Goal: Task Accomplishment & Management: Use online tool/utility

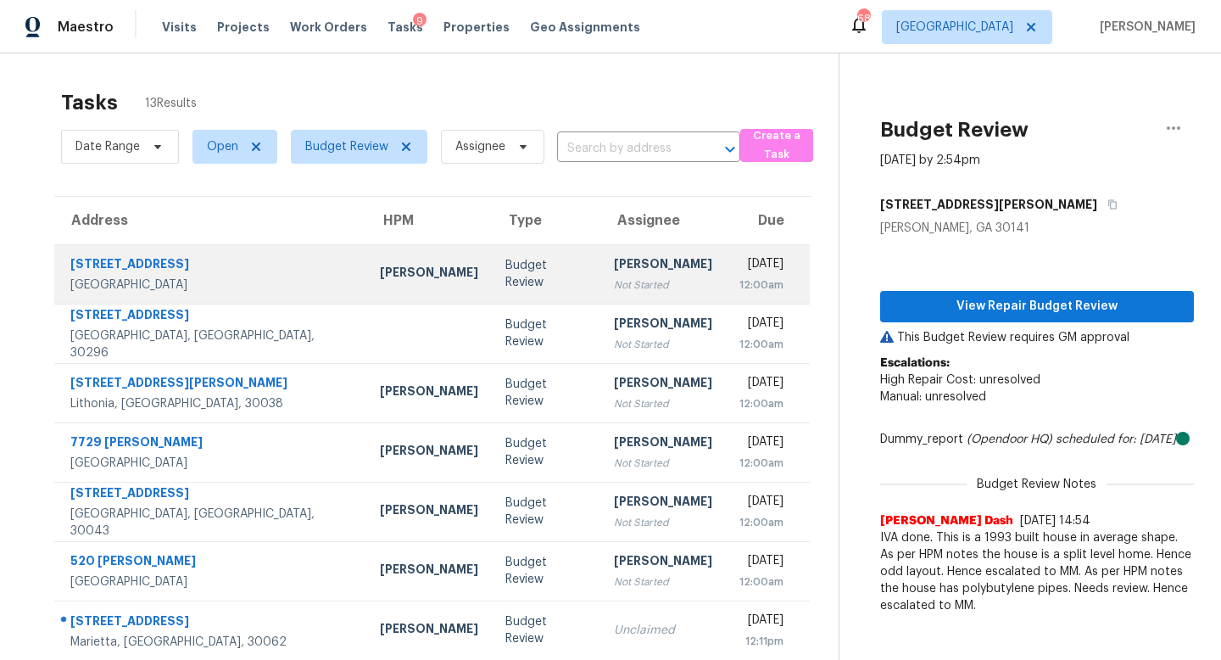
click at [505, 280] on div "Budget Review" at bounding box center [546, 274] width 82 height 34
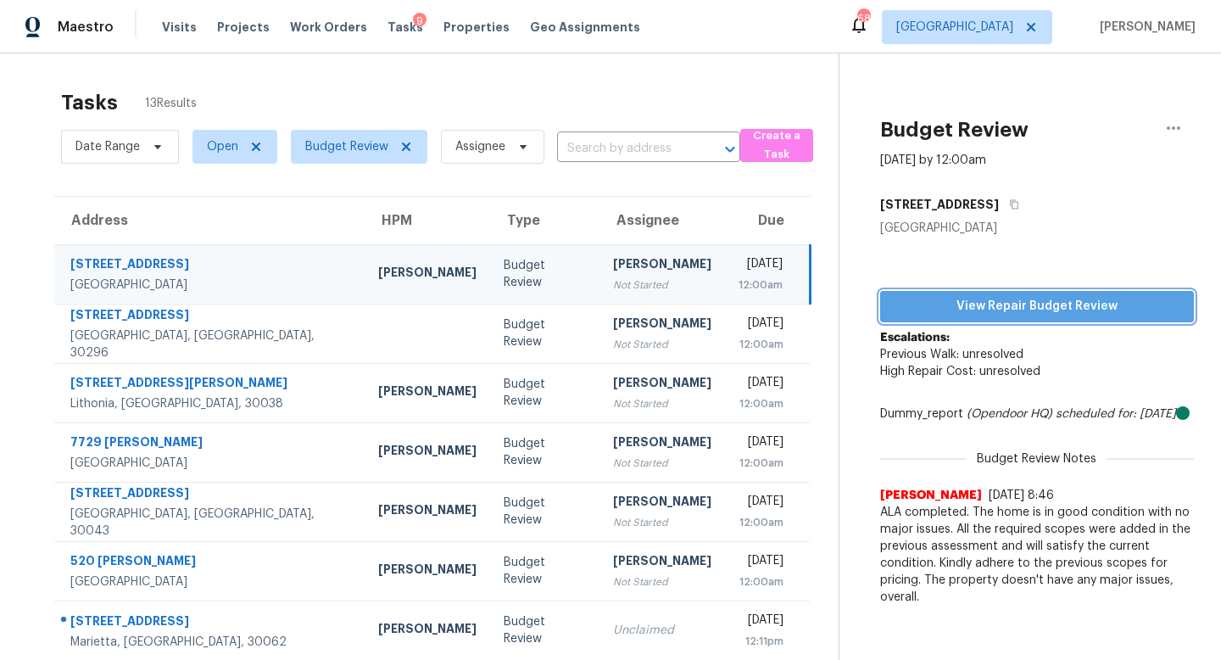
click at [929, 303] on span "View Repair Budget Review" at bounding box center [1037, 306] width 287 height 21
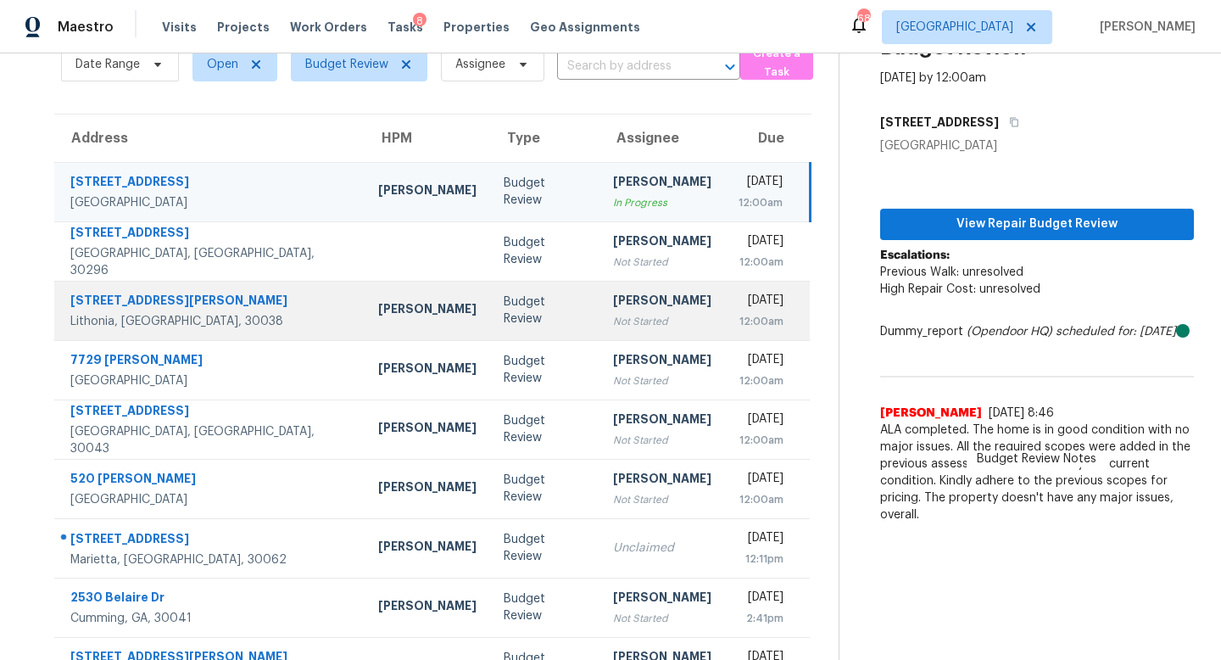
scroll to position [68, 0]
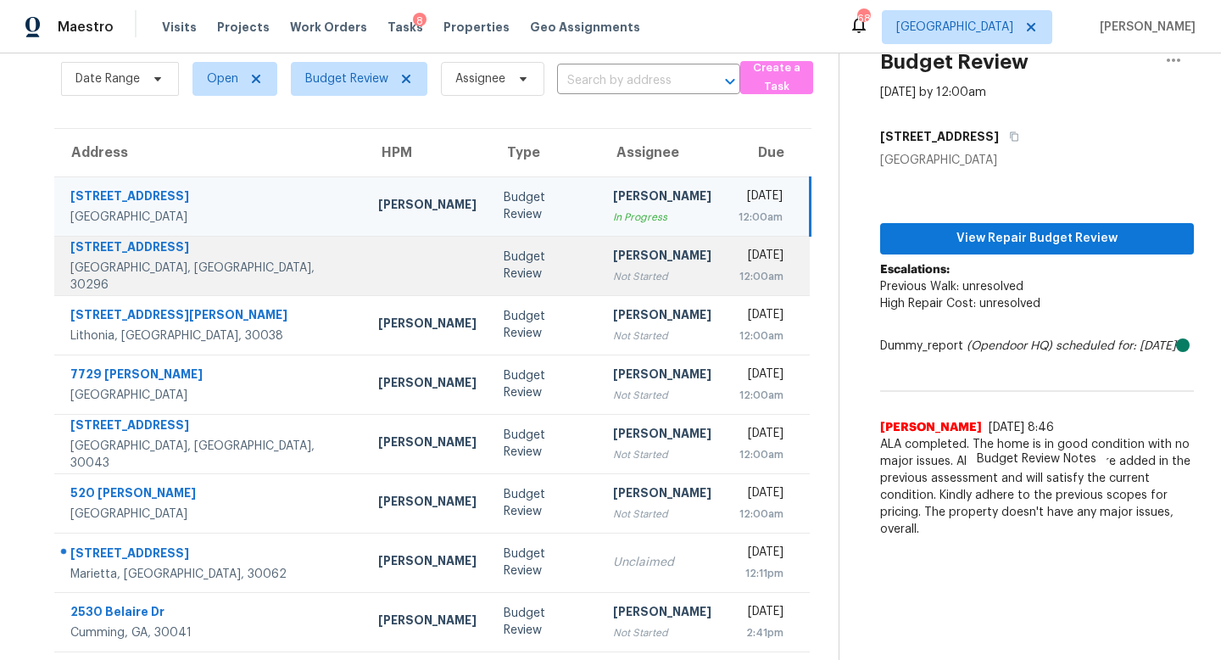
click at [613, 271] on div "Not Started" at bounding box center [662, 276] width 98 height 17
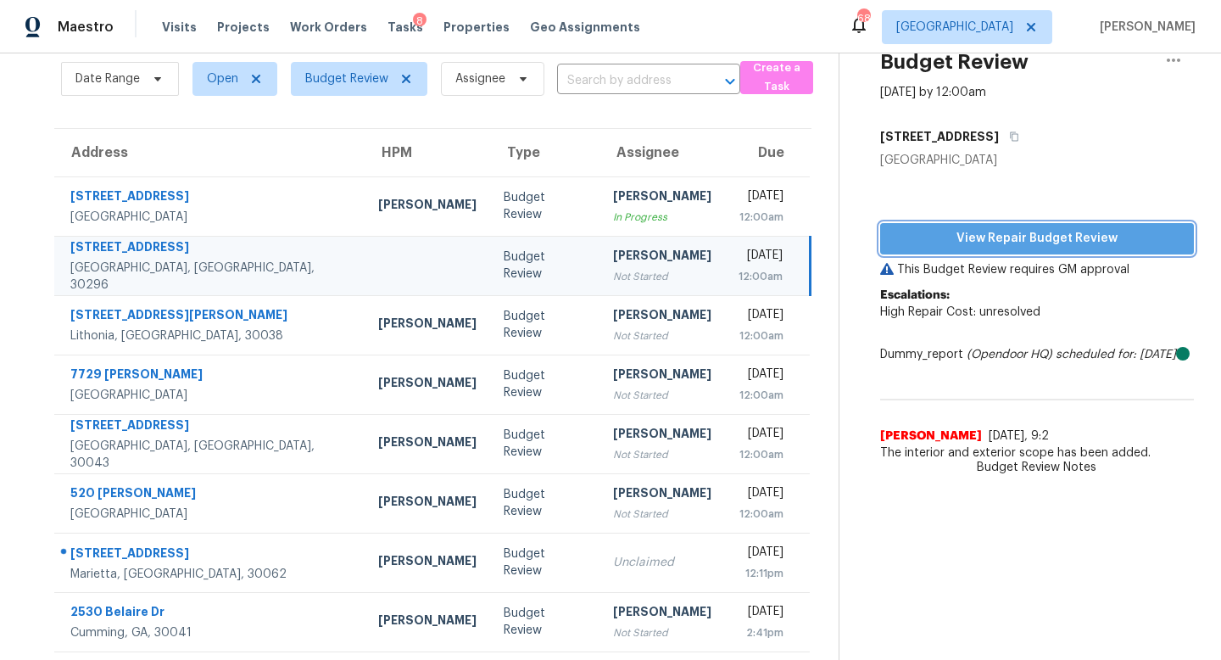
click at [1085, 242] on span "View Repair Budget Review" at bounding box center [1037, 238] width 287 height 21
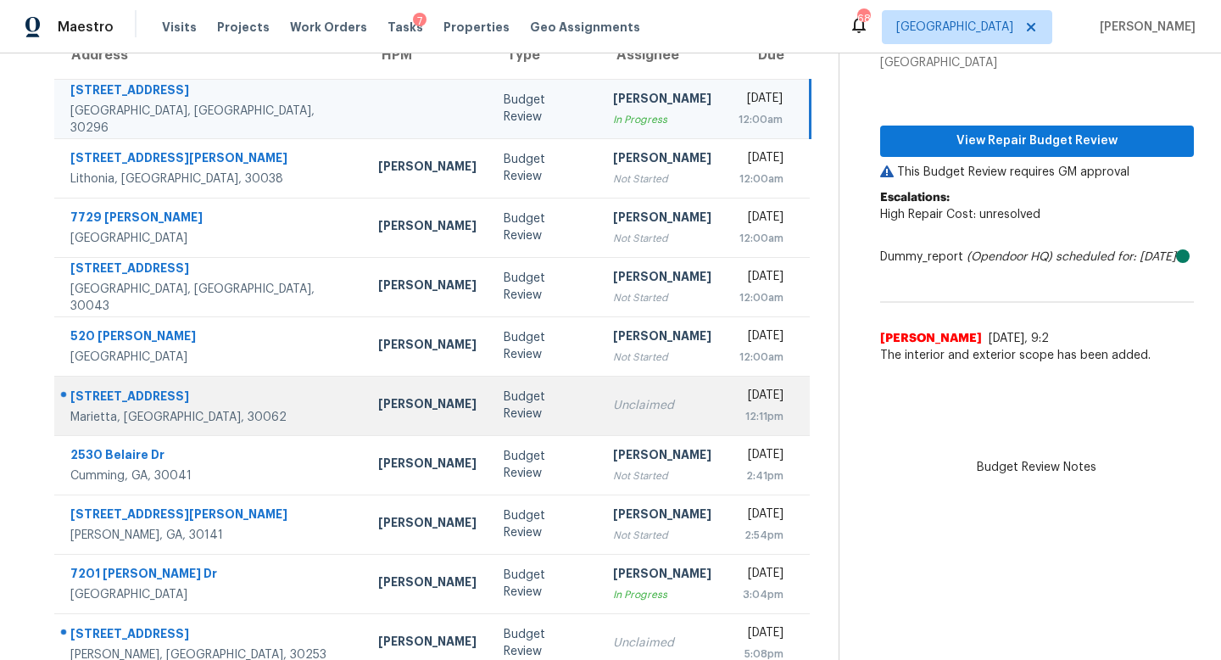
scroll to position [158, 0]
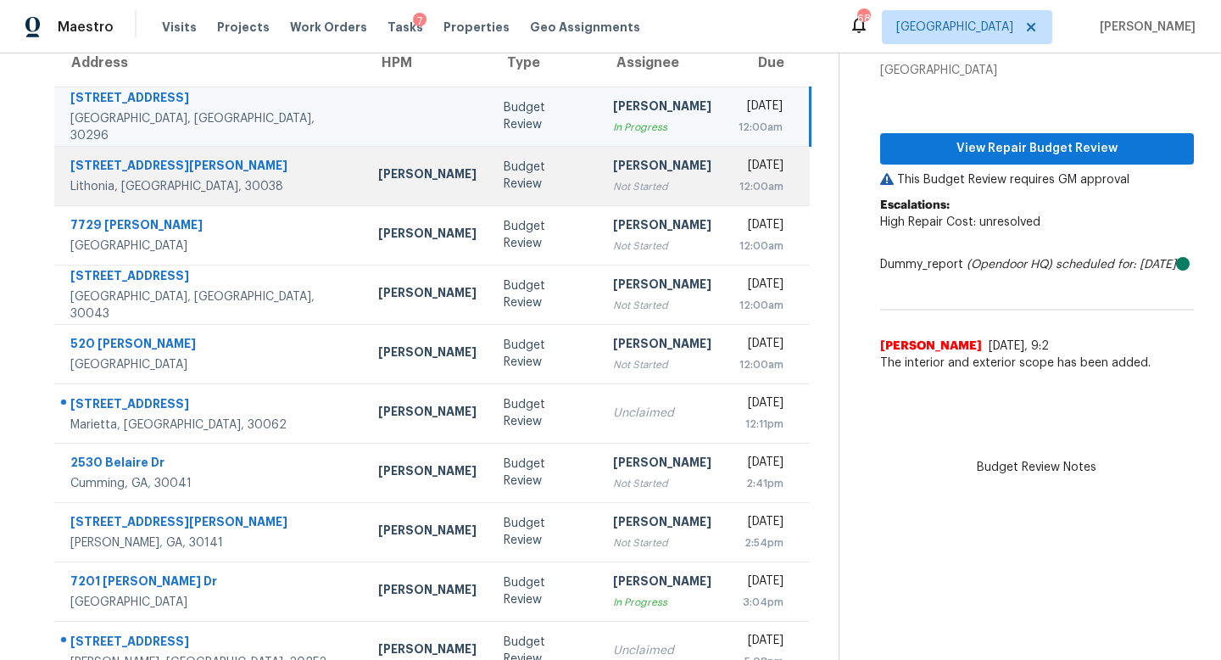
click at [725, 181] on td "Thu, Sep 18th 2025 12:00am" at bounding box center [768, 175] width 86 height 59
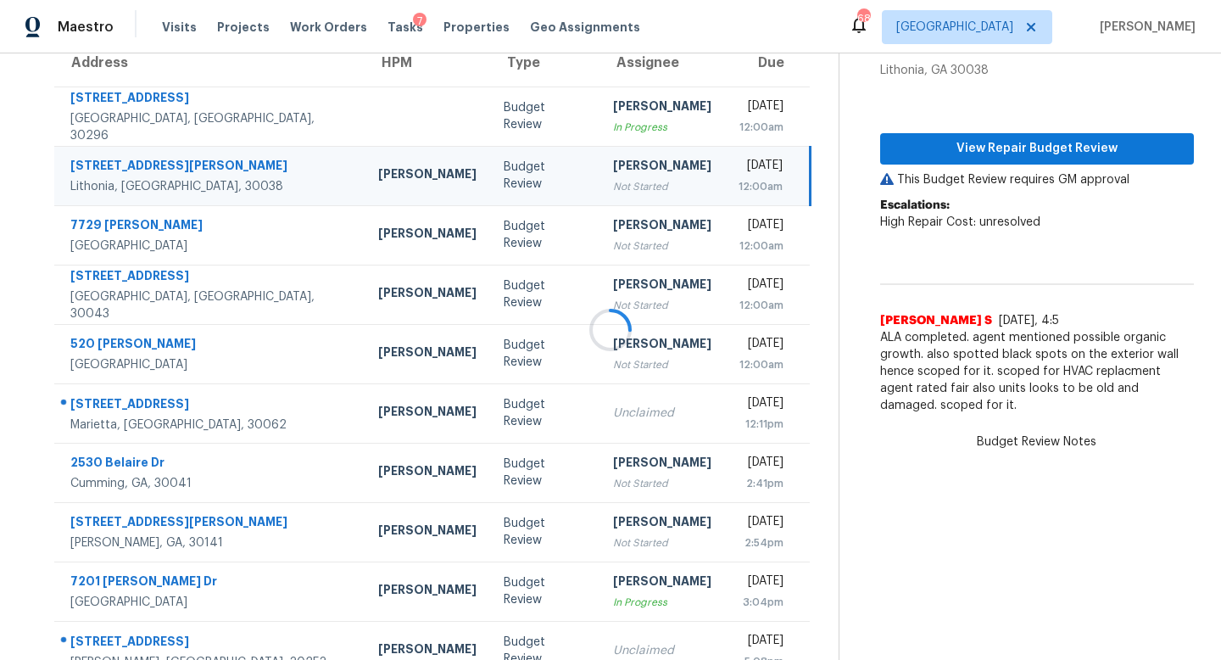
click at [991, 152] on div at bounding box center [610, 330] width 1221 height 660
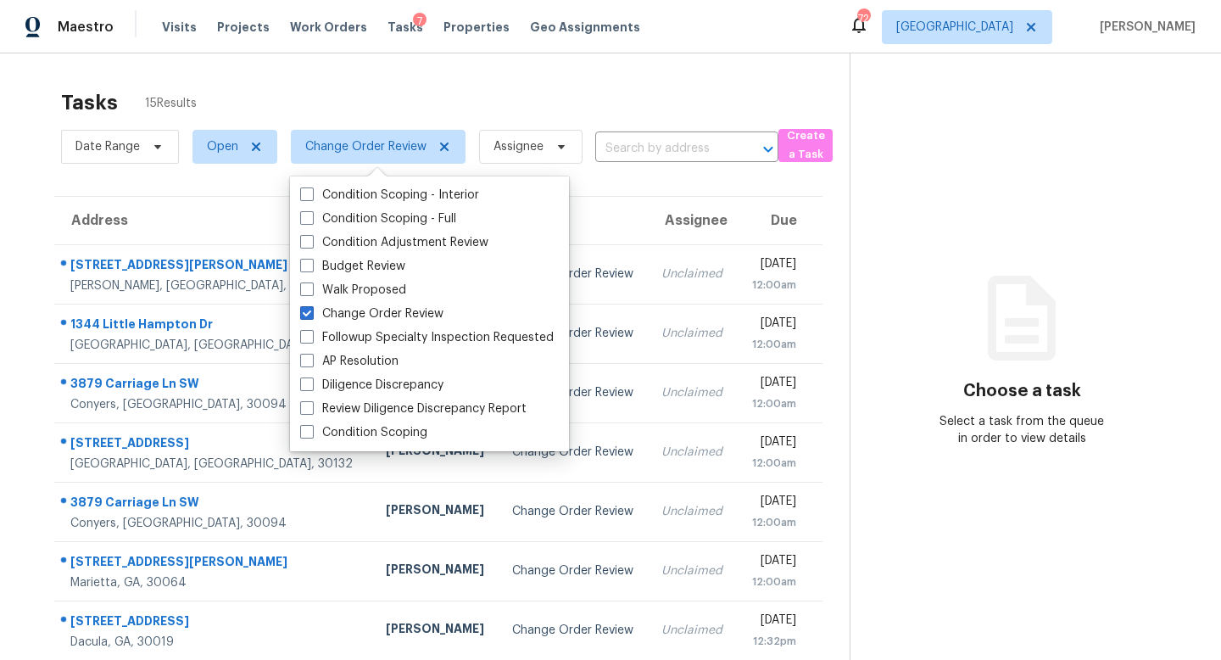
click at [481, 67] on div "Tasks 15 Results Date Range Open Change Order Review Assignee ​ Create a Task A…" at bounding box center [610, 468] width 1221 height 830
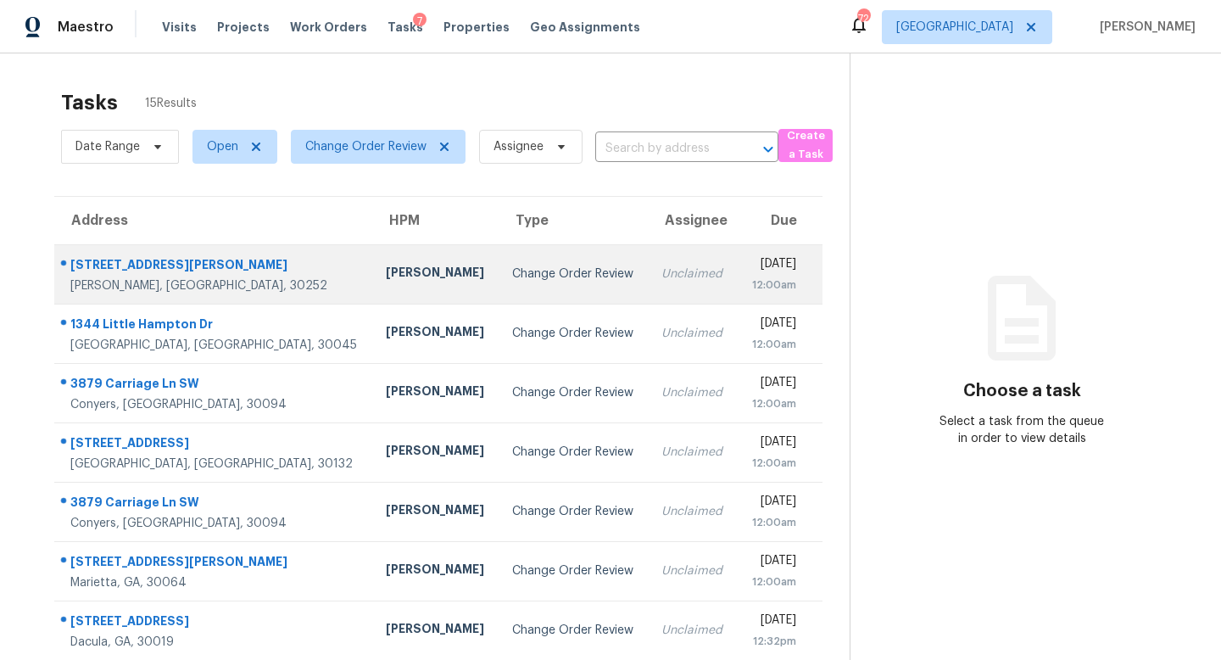
click at [386, 277] on div "[PERSON_NAME]" at bounding box center [435, 274] width 99 height 21
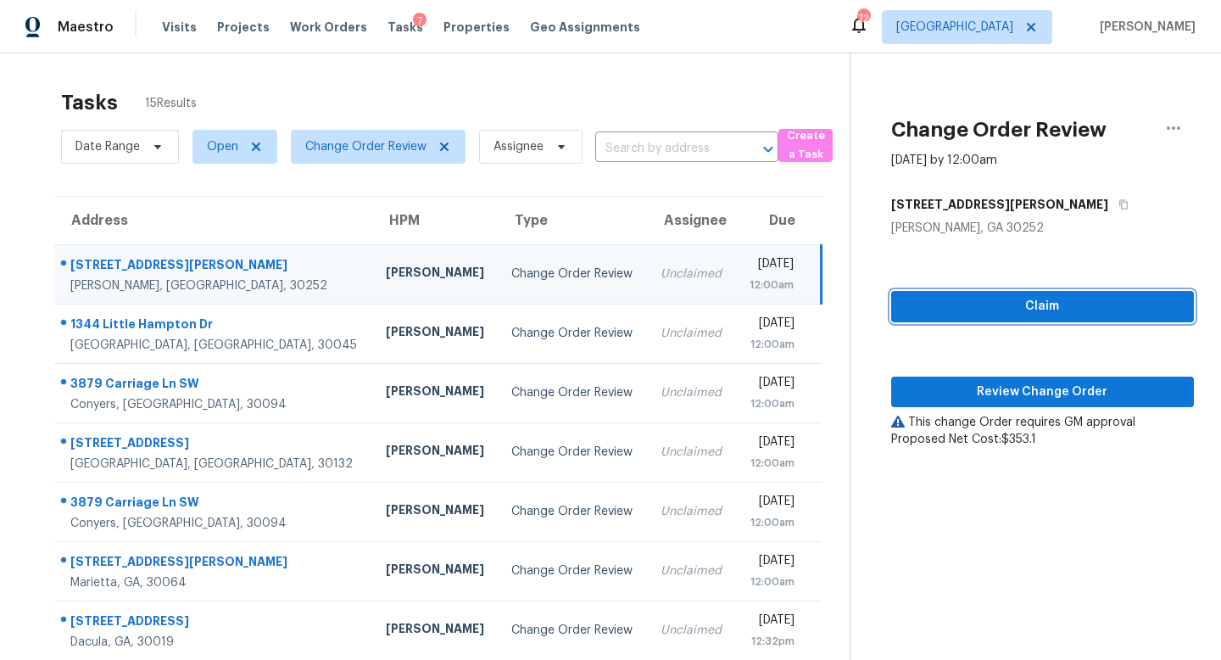
click at [1013, 301] on span "Claim" at bounding box center [1043, 306] width 276 height 21
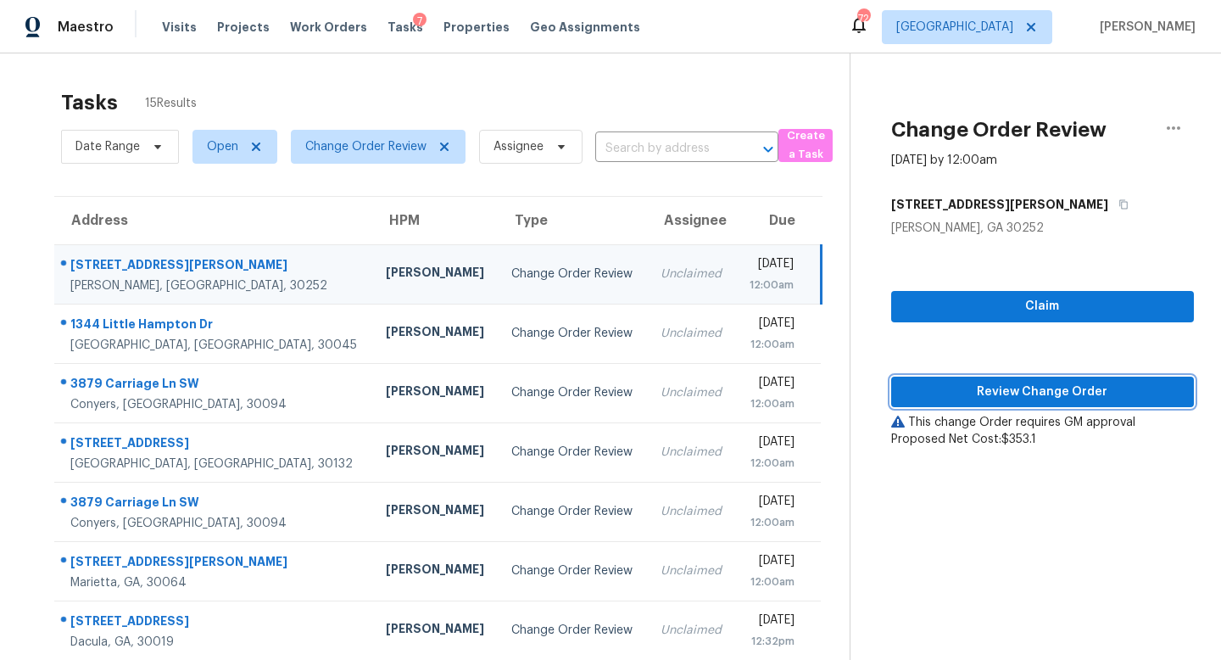
click at [1001, 383] on span "Review Change Order" at bounding box center [1043, 392] width 276 height 21
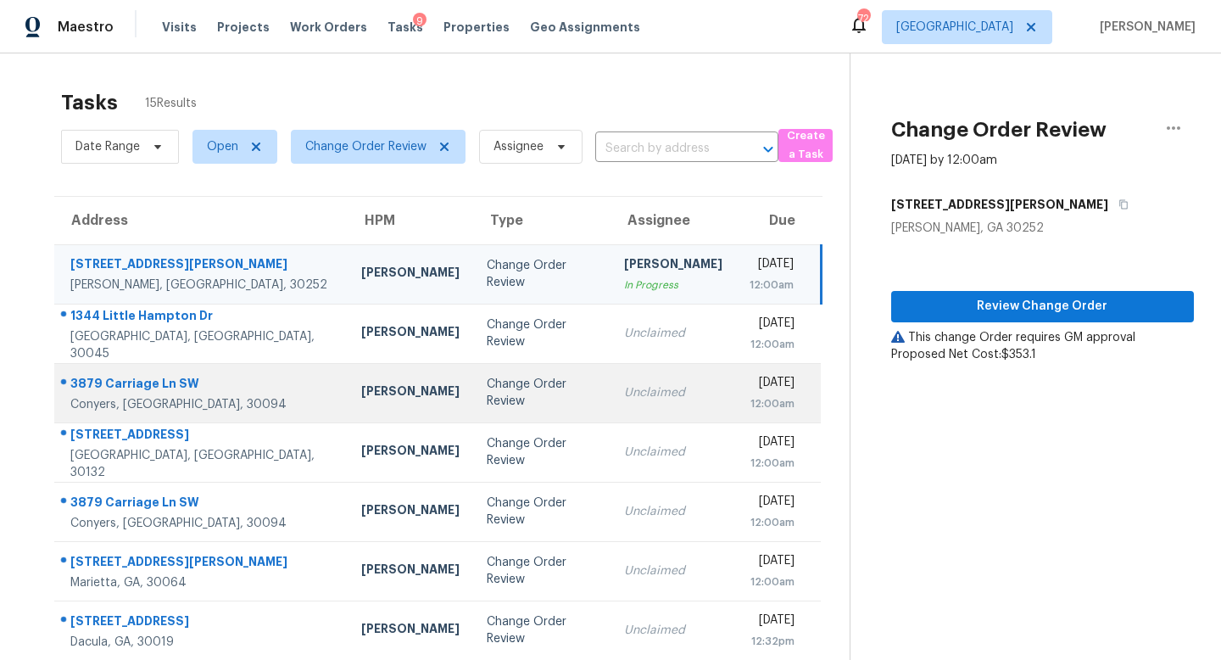
click at [487, 398] on div "Change Order Review" at bounding box center [542, 393] width 110 height 34
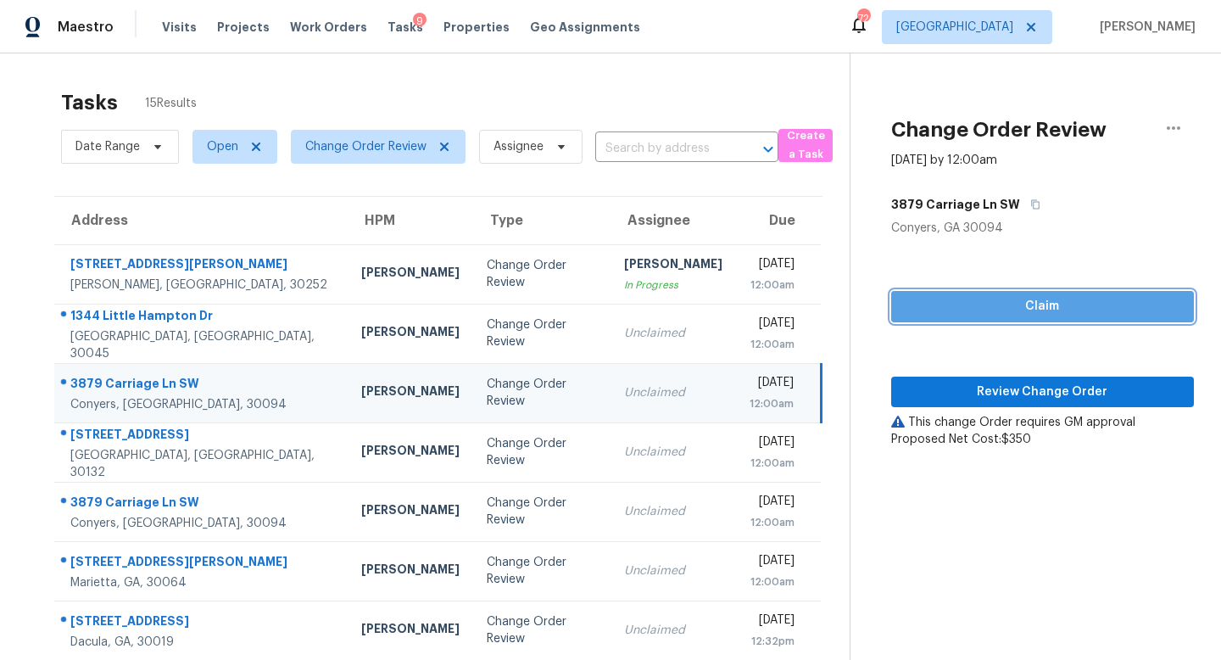
click at [970, 303] on span "Claim" at bounding box center [1043, 306] width 276 height 21
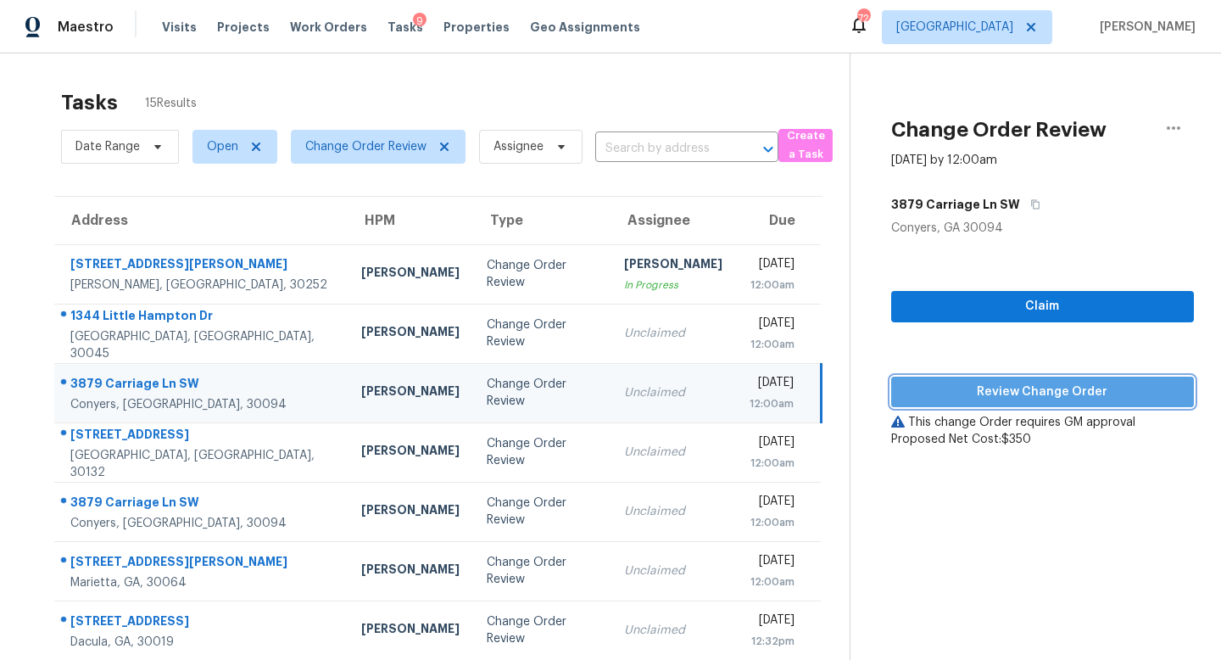
click at [1018, 393] on span "Review Change Order" at bounding box center [1043, 392] width 276 height 21
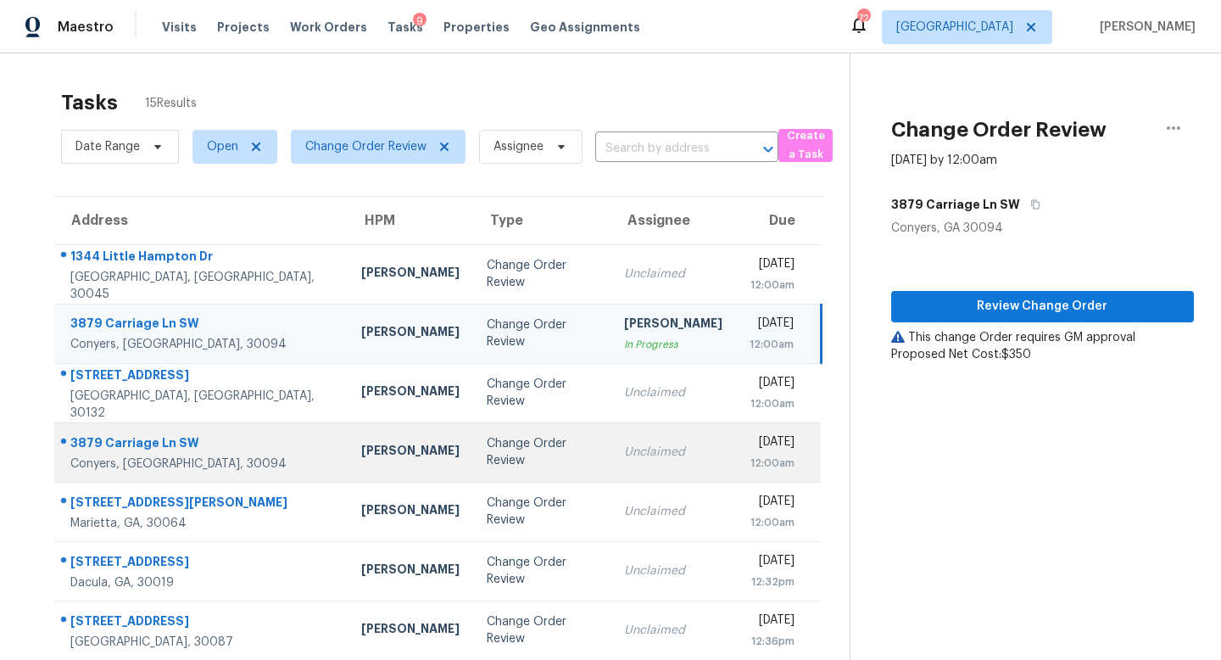
click at [348, 466] on td "[PERSON_NAME]" at bounding box center [411, 451] width 126 height 59
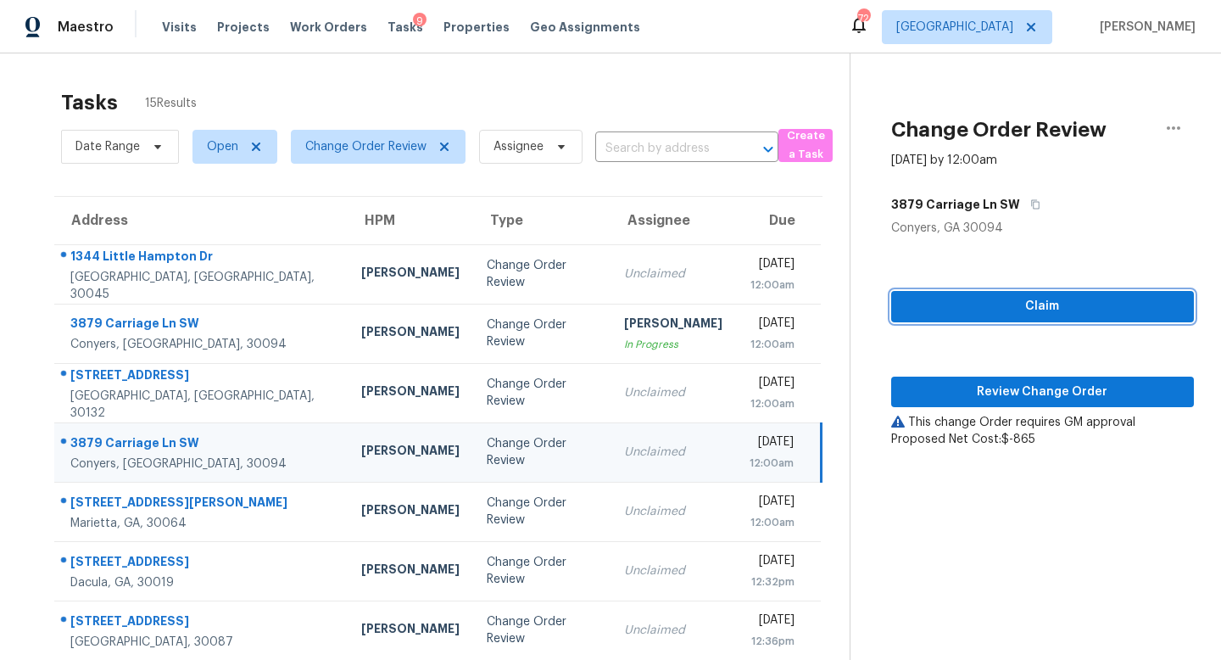
click at [986, 310] on span "Claim" at bounding box center [1043, 306] width 276 height 21
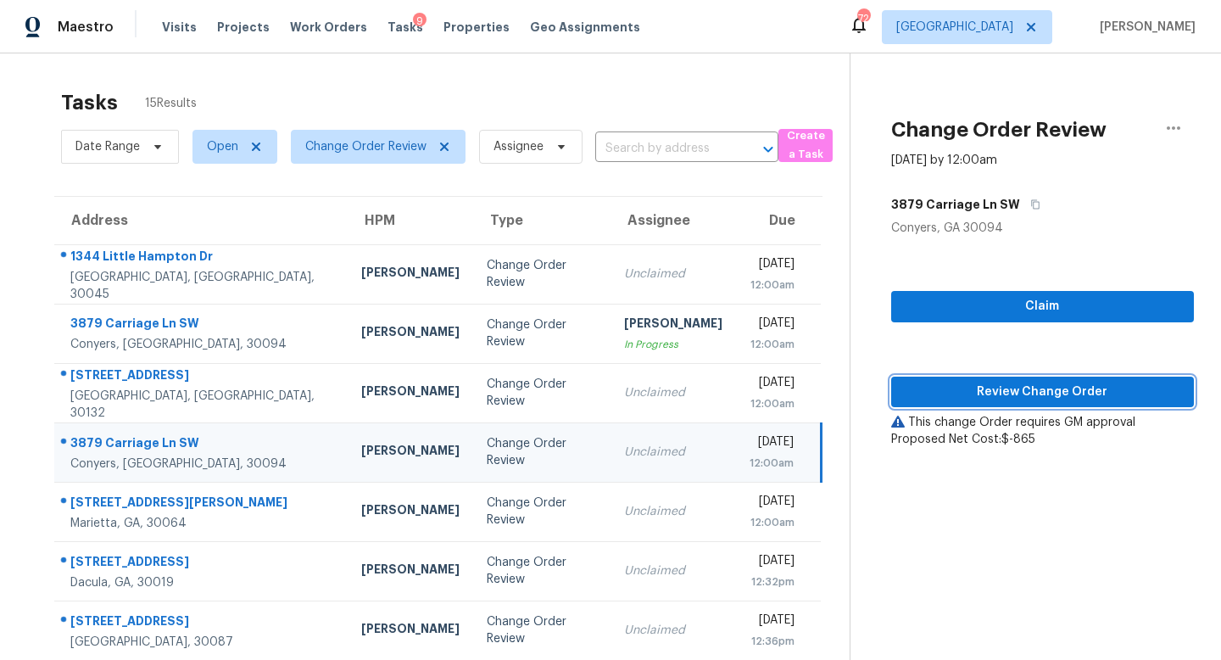
click at [995, 395] on span "Review Change Order" at bounding box center [1043, 392] width 276 height 21
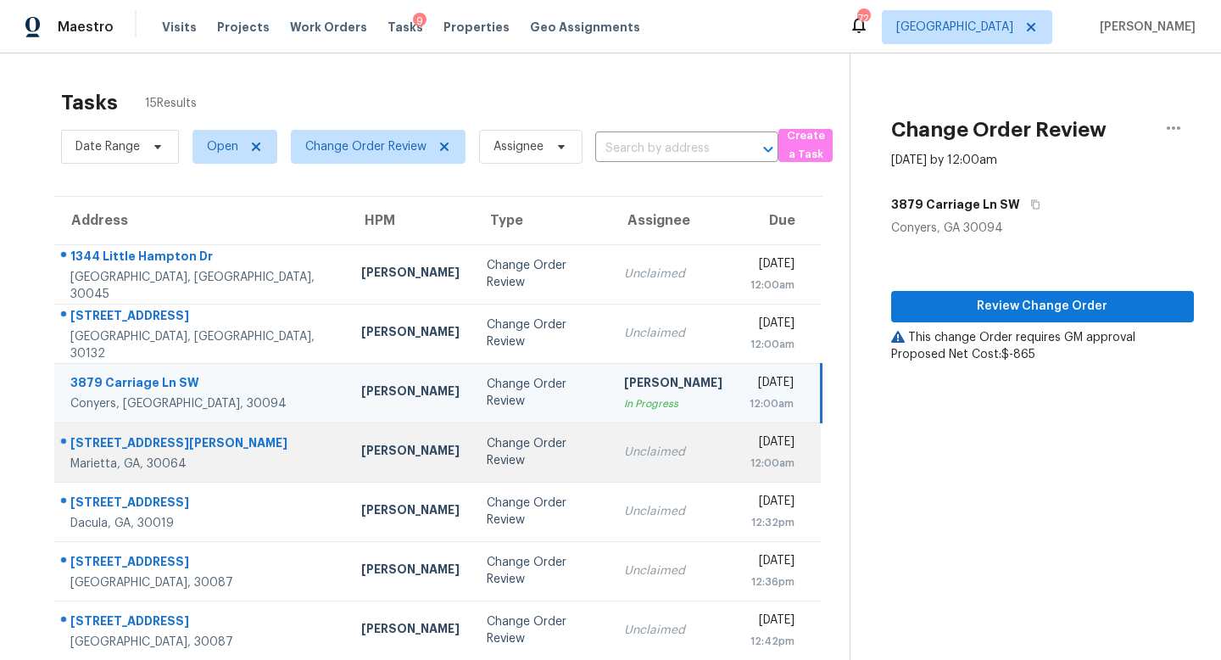
click at [473, 441] on td "Change Order Review" at bounding box center [541, 451] width 137 height 59
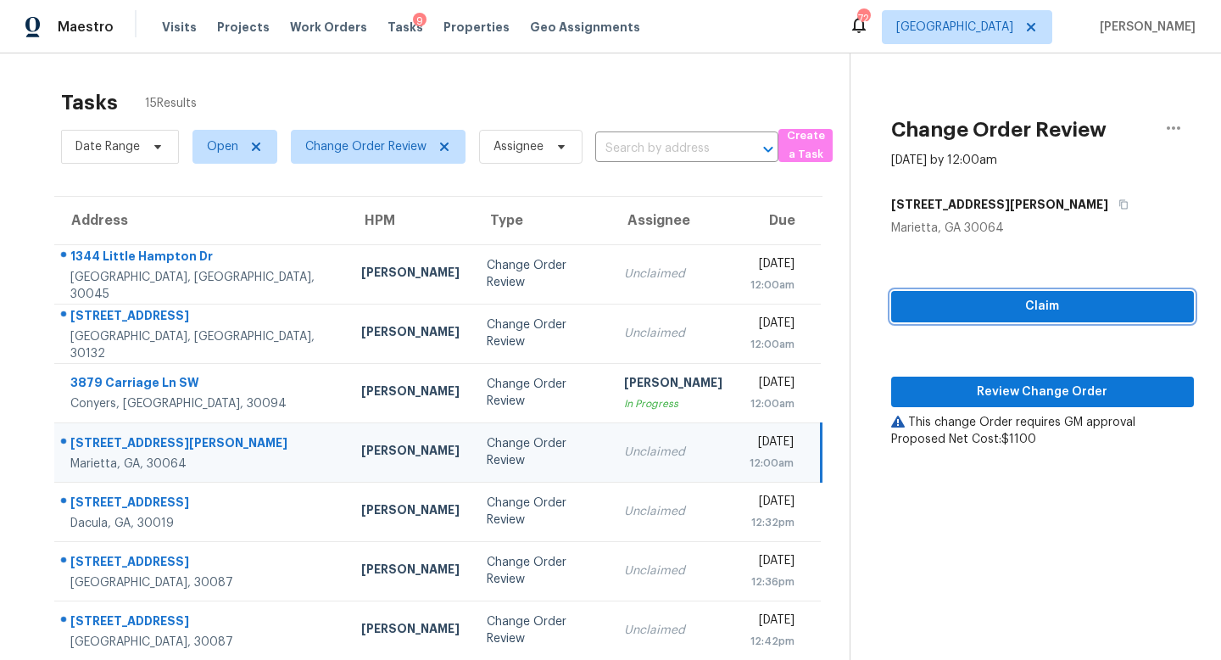
click at [1024, 310] on span "Claim" at bounding box center [1043, 306] width 276 height 21
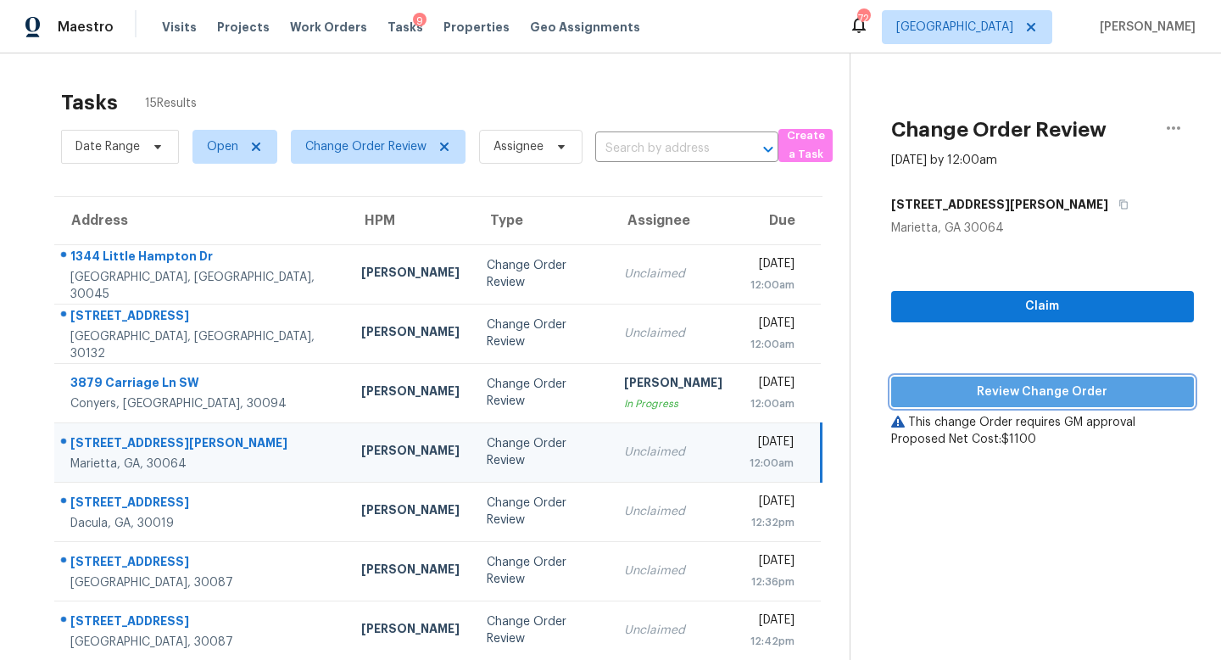
click at [1022, 383] on span "Review Change Order" at bounding box center [1043, 392] width 276 height 21
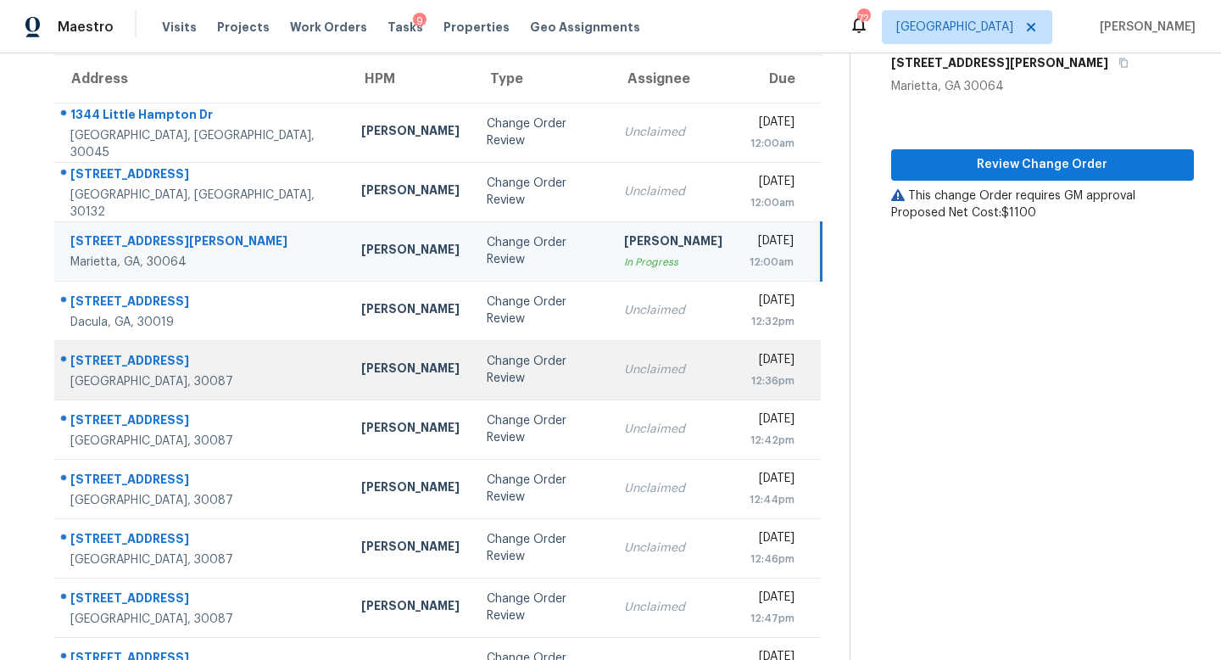
scroll to position [223, 0]
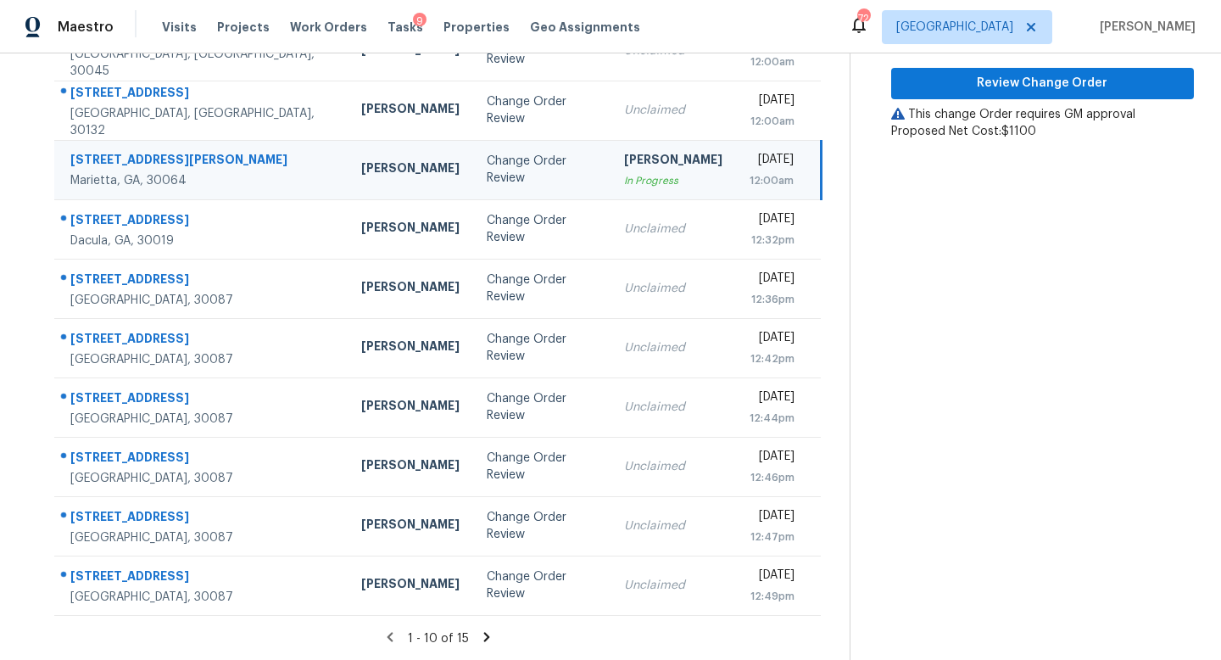
click at [483, 633] on icon at bounding box center [486, 636] width 6 height 9
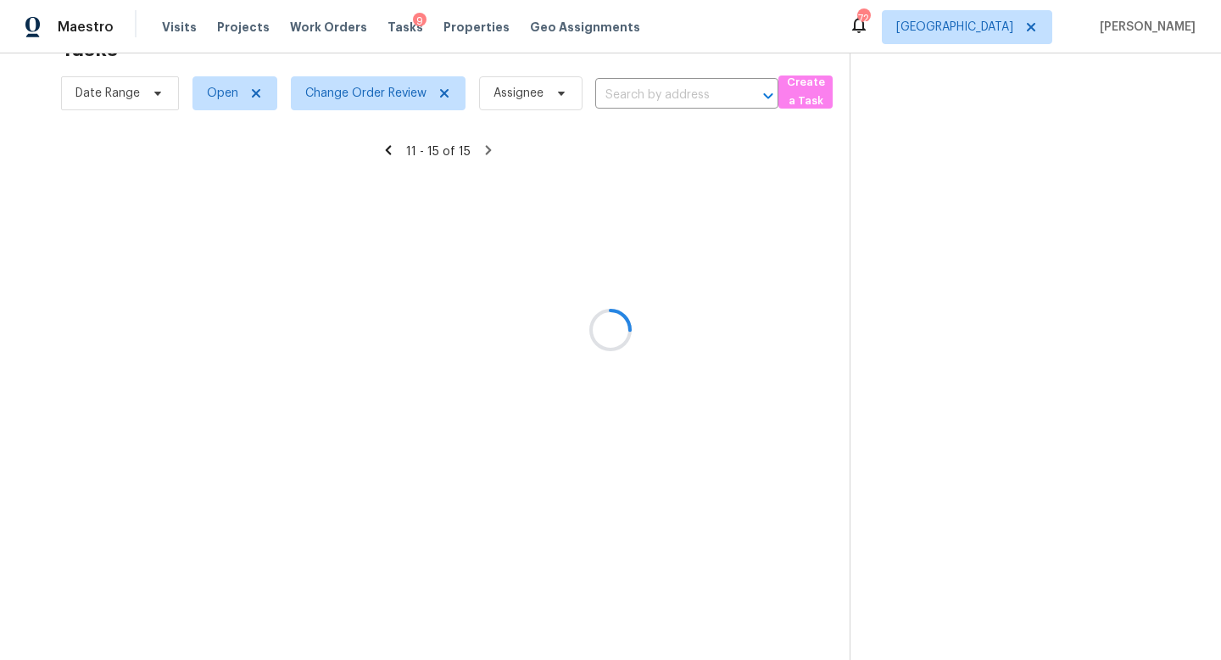
scroll to position [53, 0]
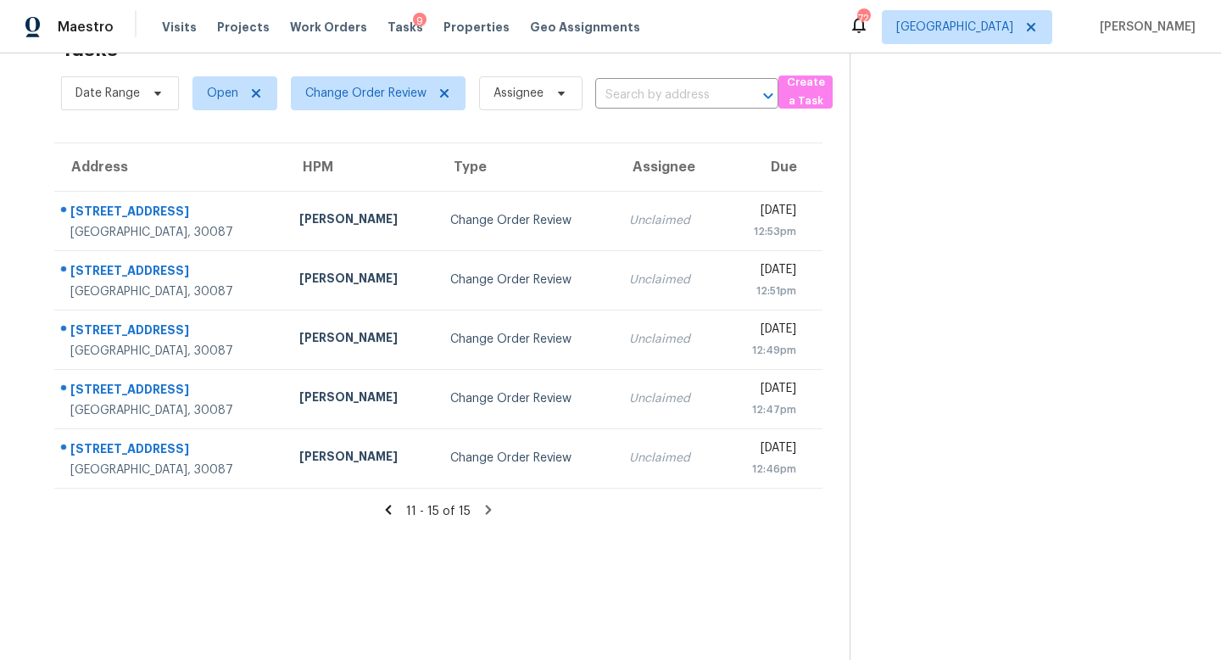
click at [392, 502] on icon at bounding box center [388, 509] width 15 height 15
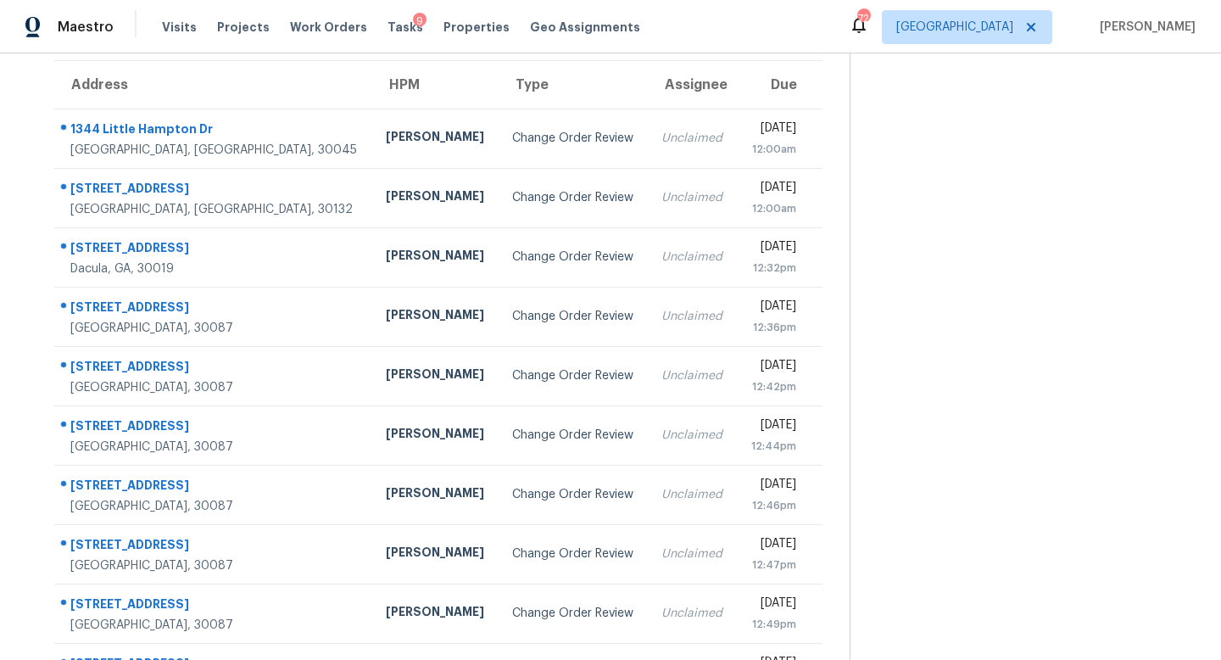
scroll to position [0, 0]
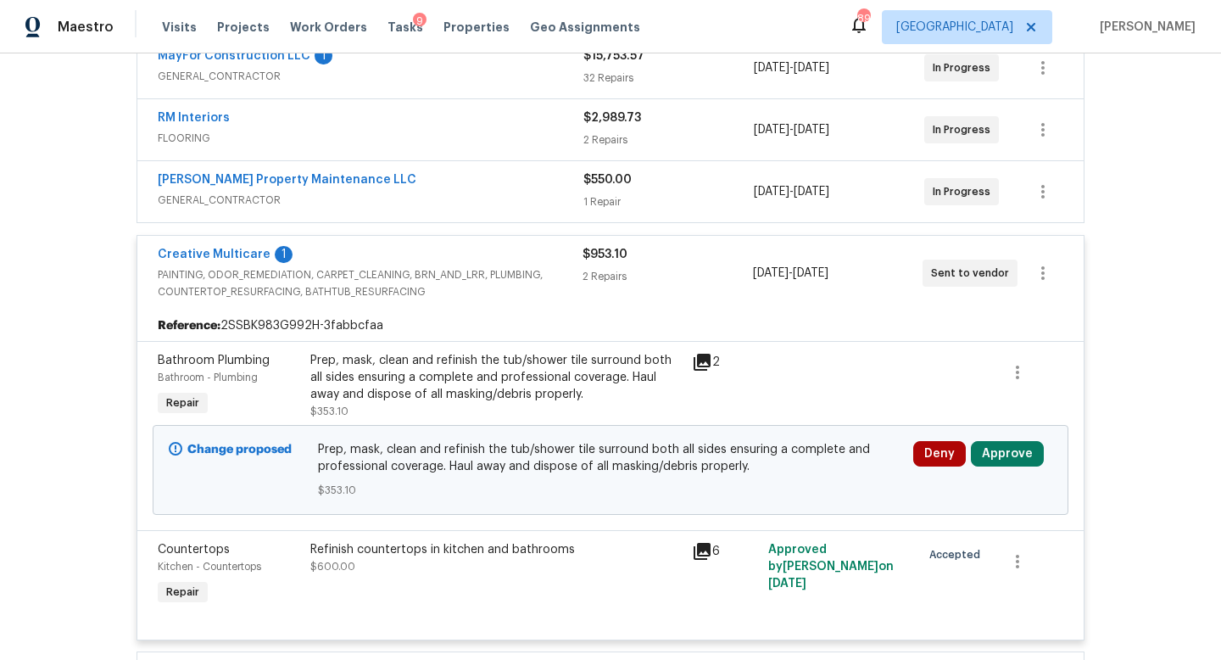
scroll to position [677, 0]
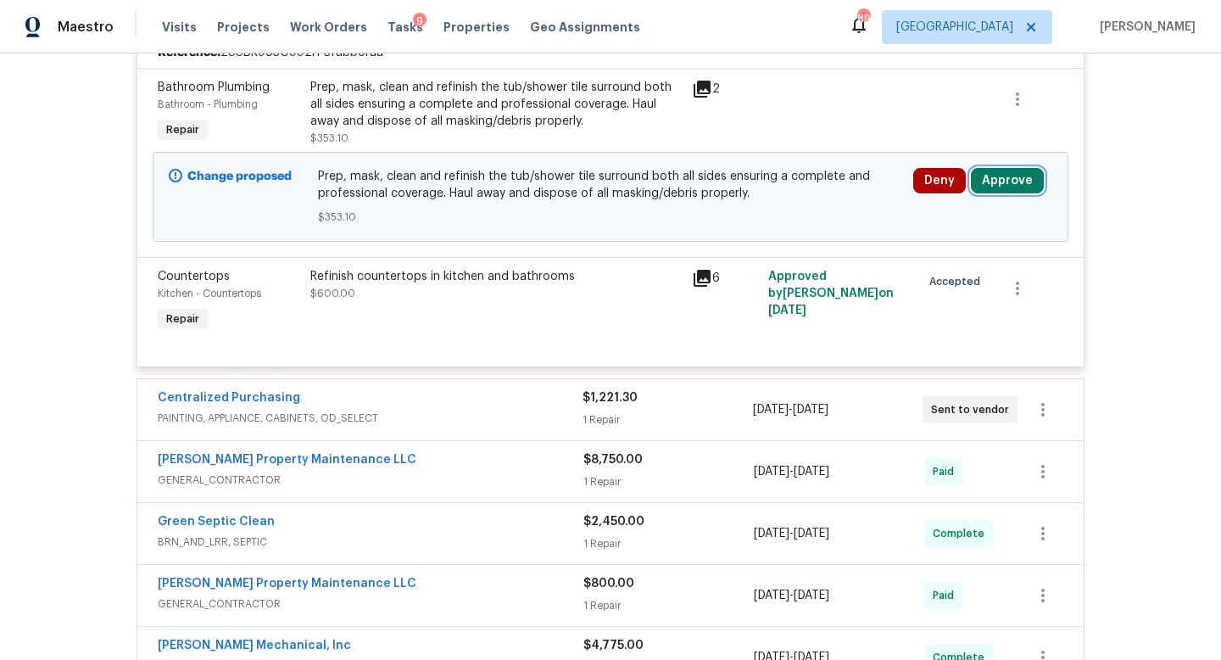
click at [985, 183] on button "Approve" at bounding box center [1007, 180] width 73 height 25
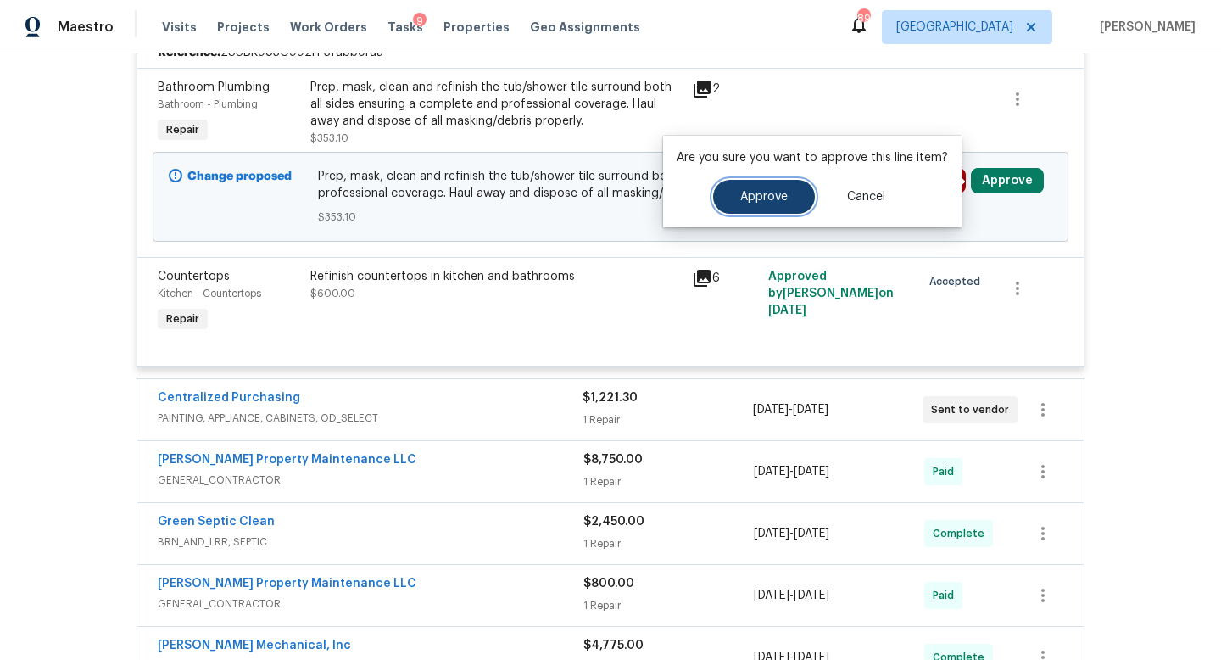
click at [776, 204] on button "Approve" at bounding box center [764, 197] width 102 height 34
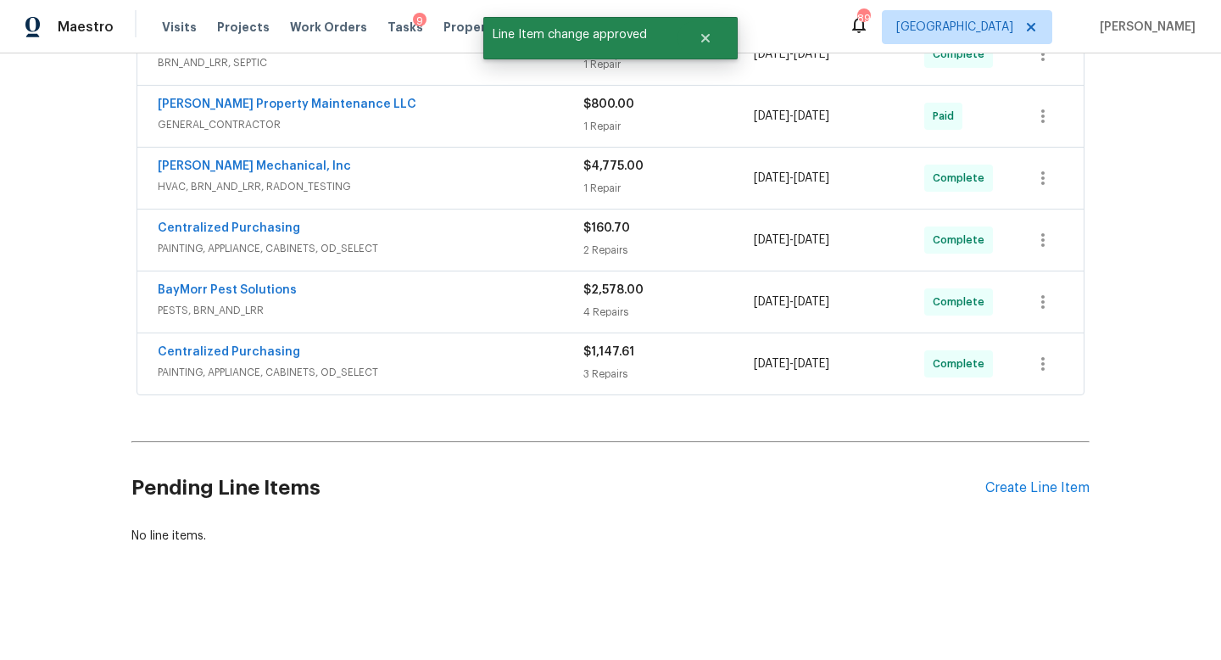
scroll to position [0, 0]
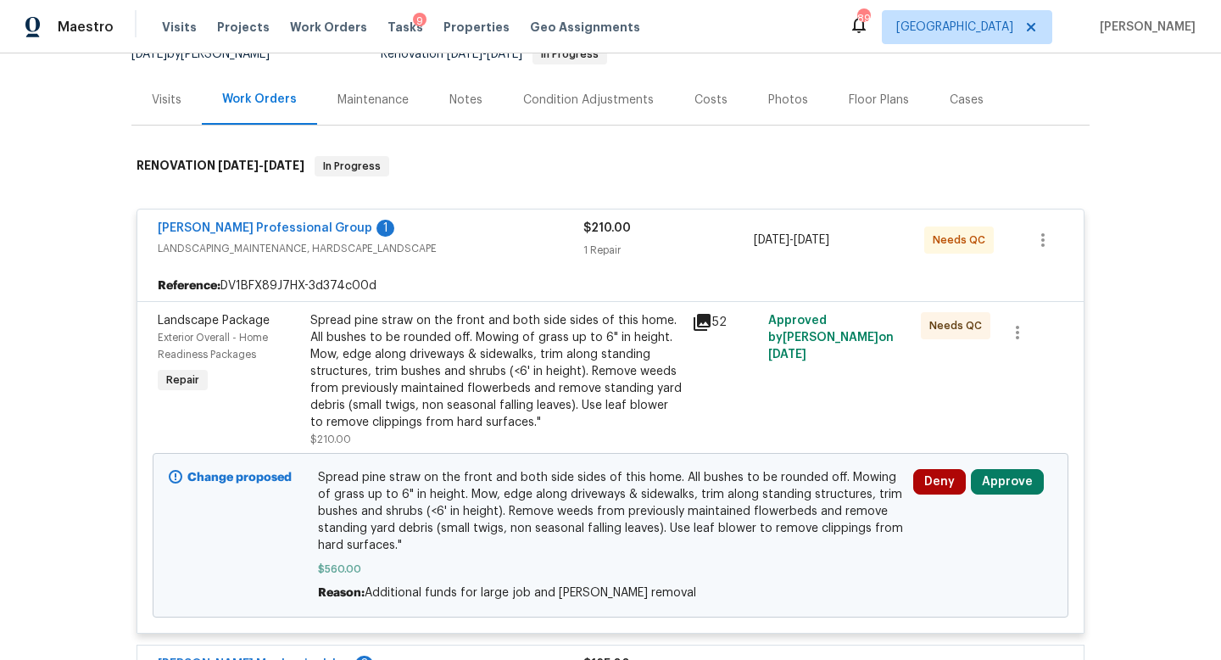
scroll to position [315, 0]
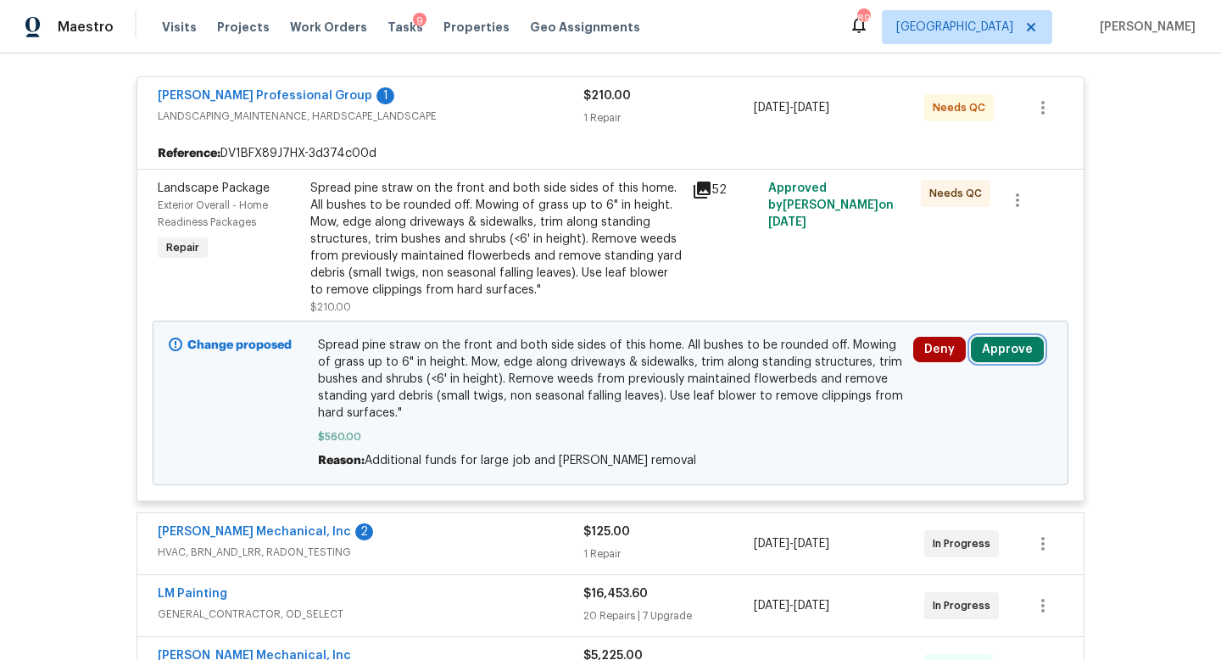
click at [989, 342] on button "Approve" at bounding box center [1007, 349] width 73 height 25
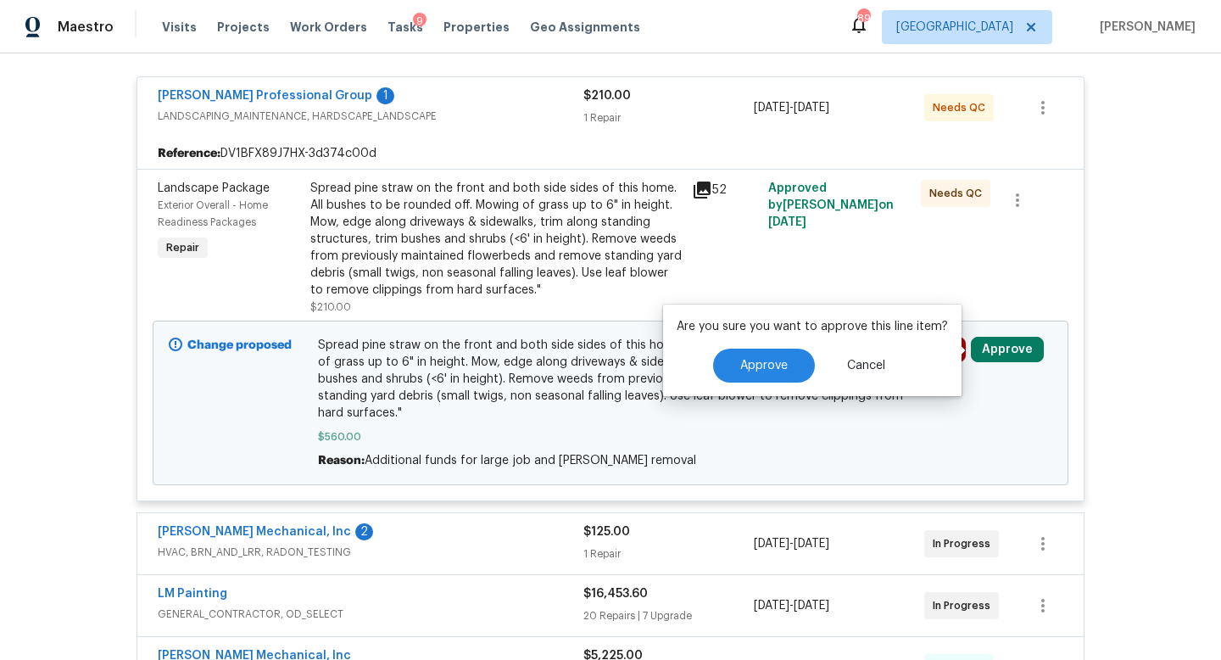
click at [762, 337] on div "Are you sure you want to approve this line item? Approve Cancel" at bounding box center [812, 350] width 299 height 92
click at [762, 356] on button "Approve" at bounding box center [764, 366] width 102 height 34
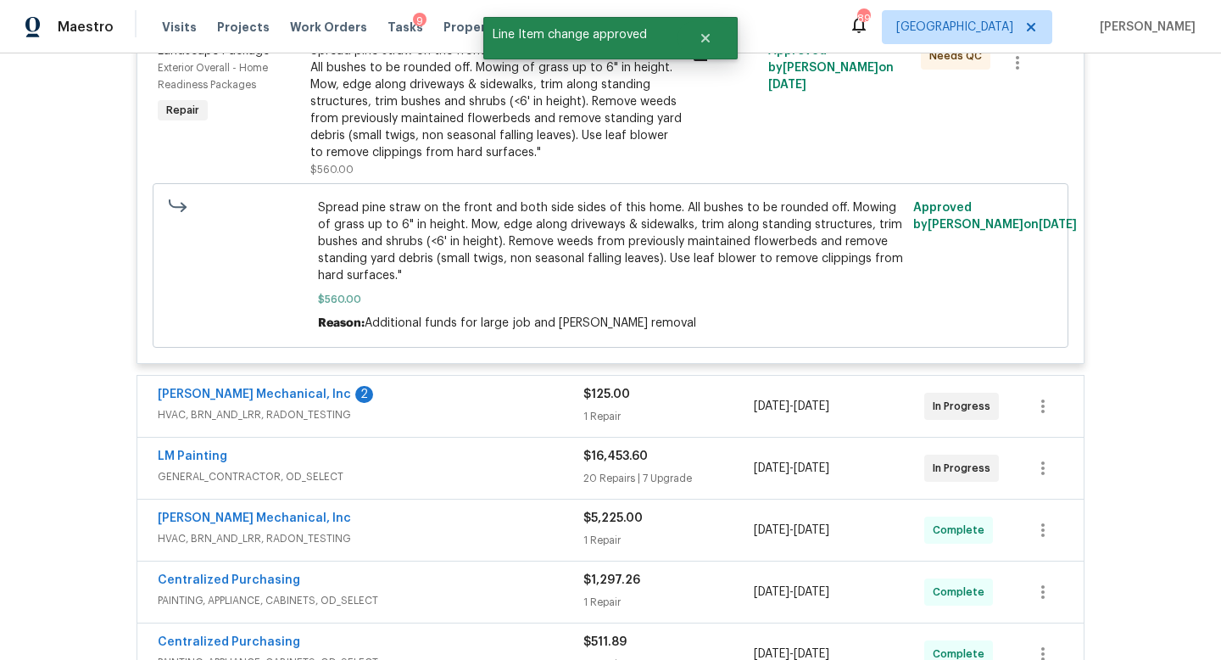
scroll to position [0, 0]
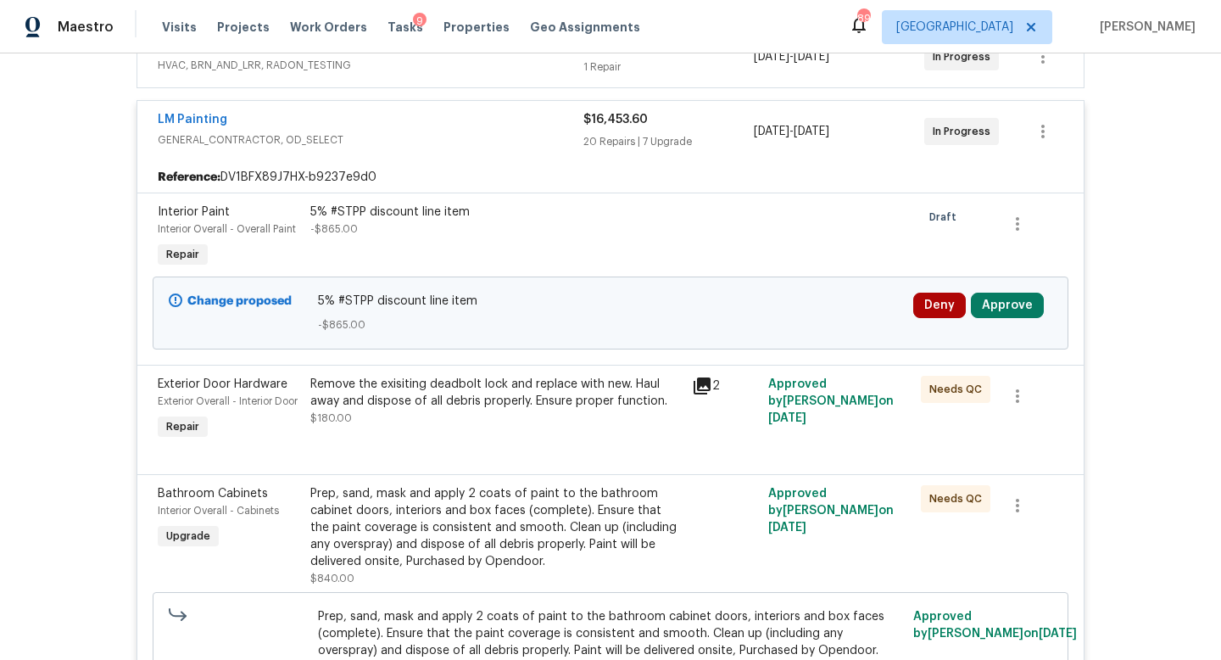
scroll to position [421, 0]
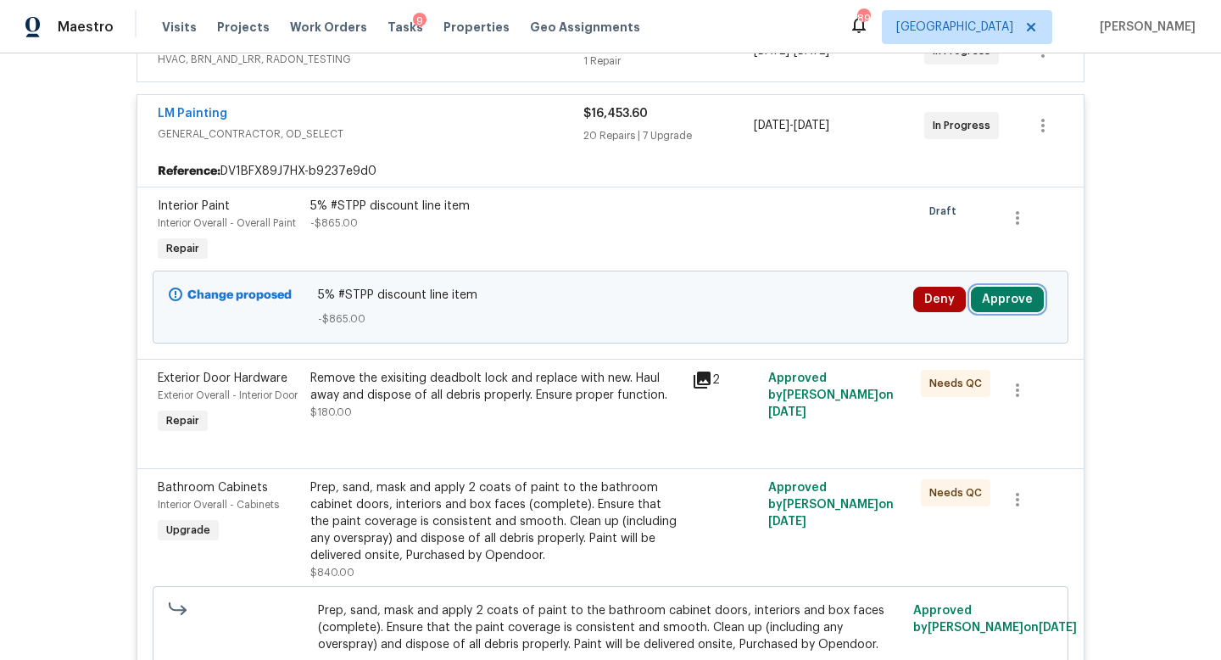
click at [1011, 300] on button "Approve" at bounding box center [1007, 299] width 73 height 25
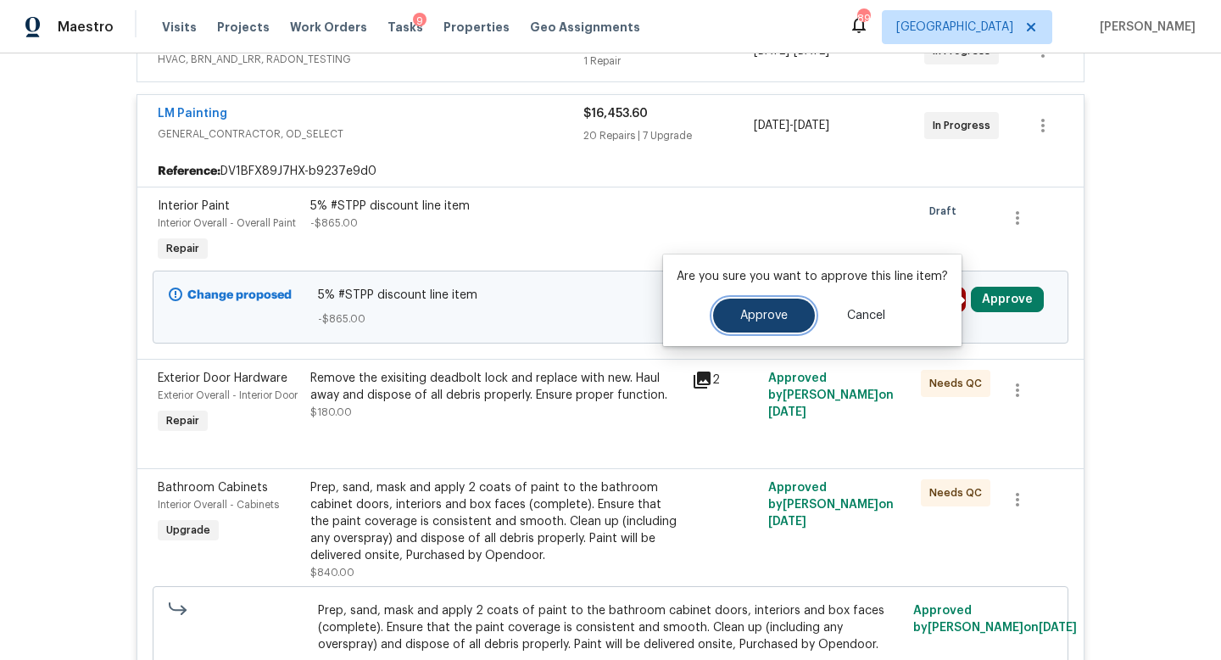
click at [777, 313] on span "Approve" at bounding box center [763, 316] width 47 height 13
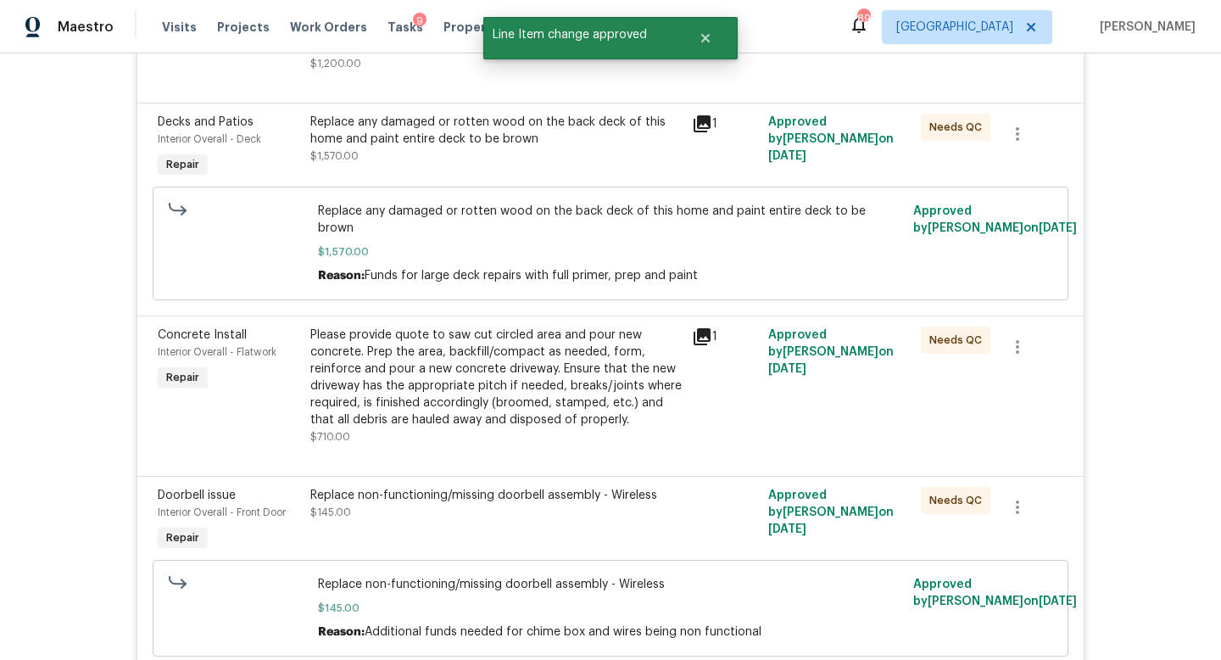
scroll to position [0, 0]
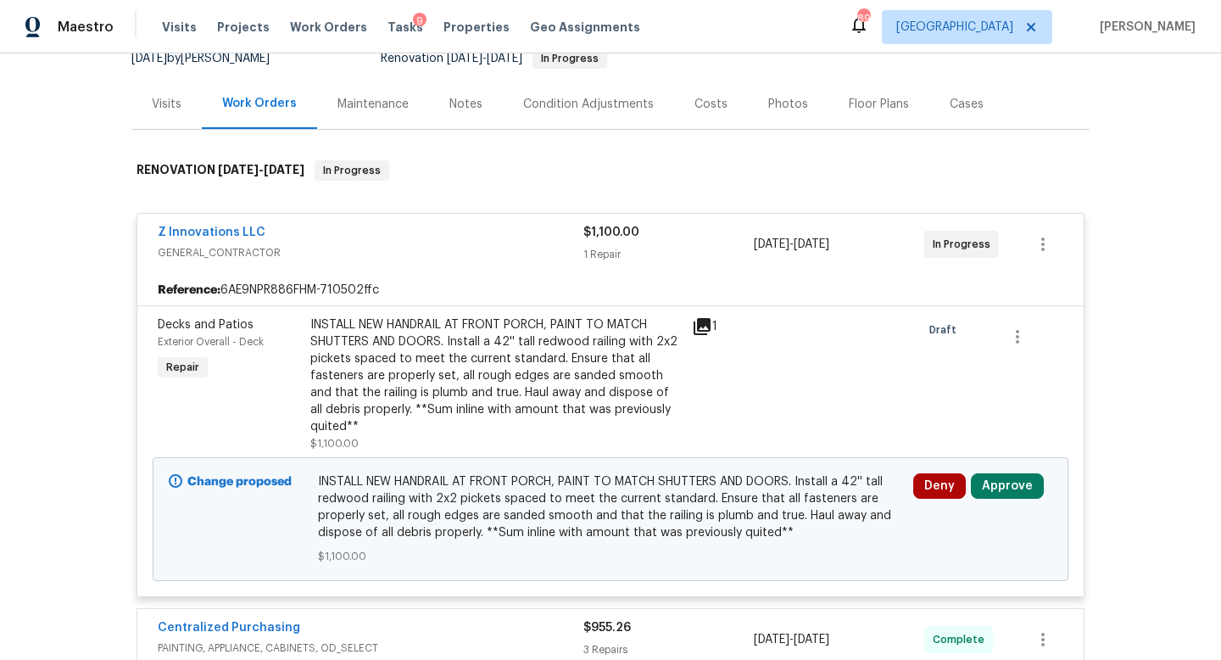
scroll to position [373, 0]
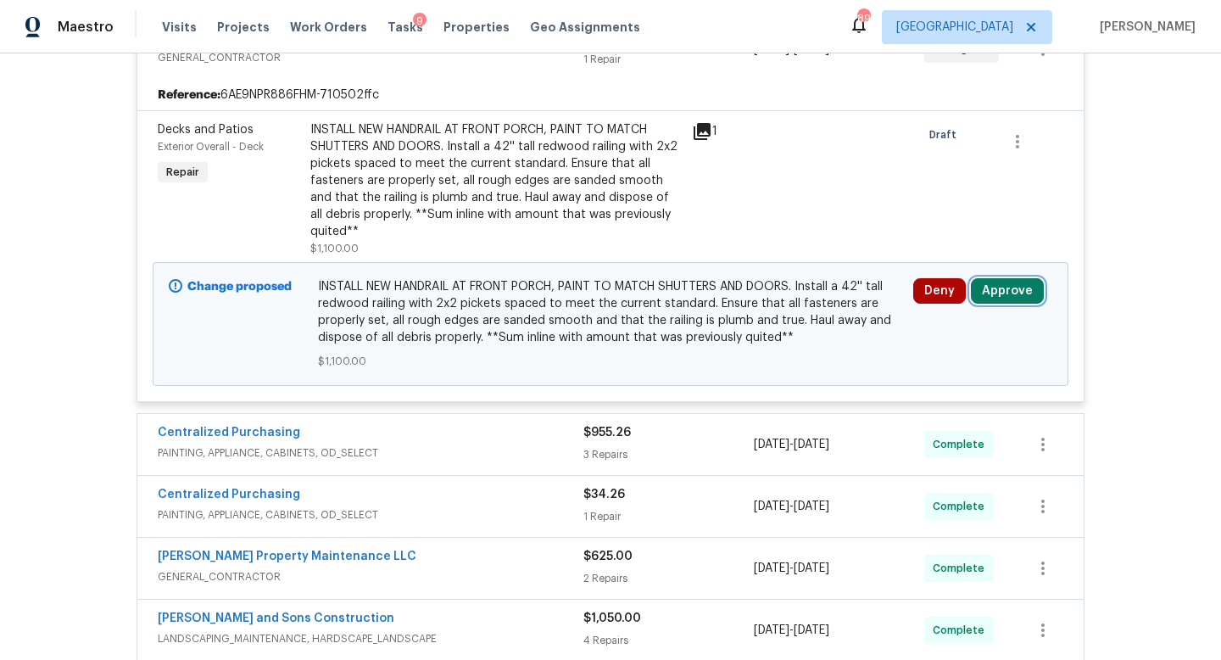
click at [991, 293] on button "Approve" at bounding box center [1007, 290] width 73 height 25
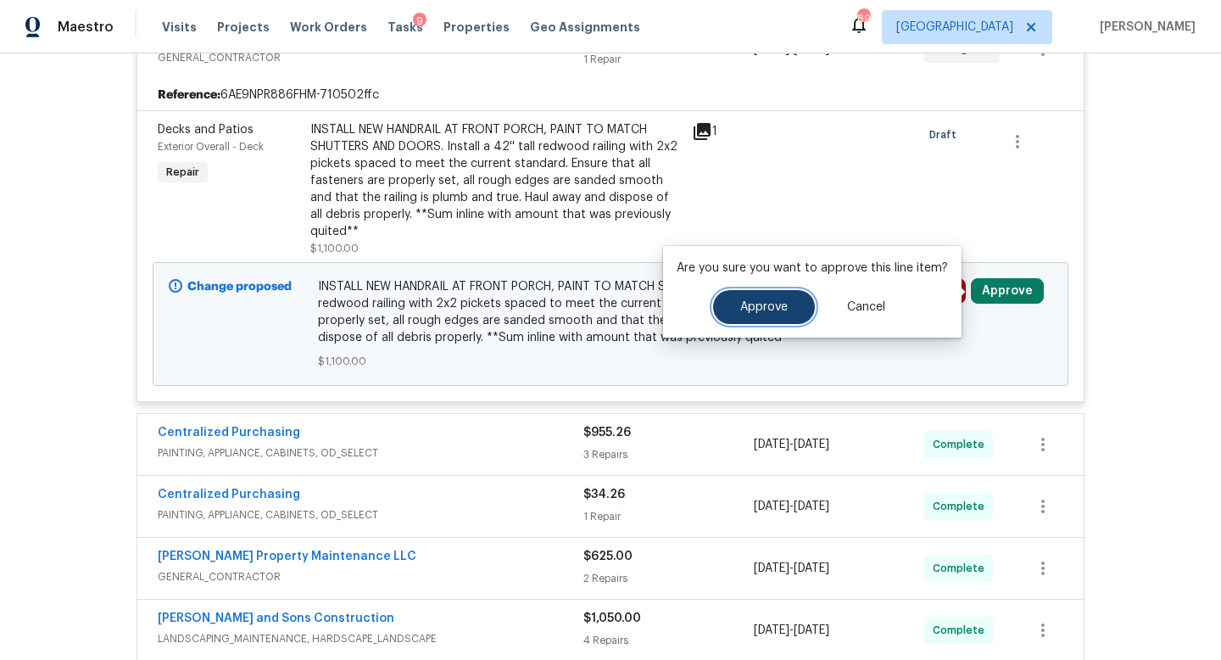
click at [778, 304] on span "Approve" at bounding box center [763, 307] width 47 height 13
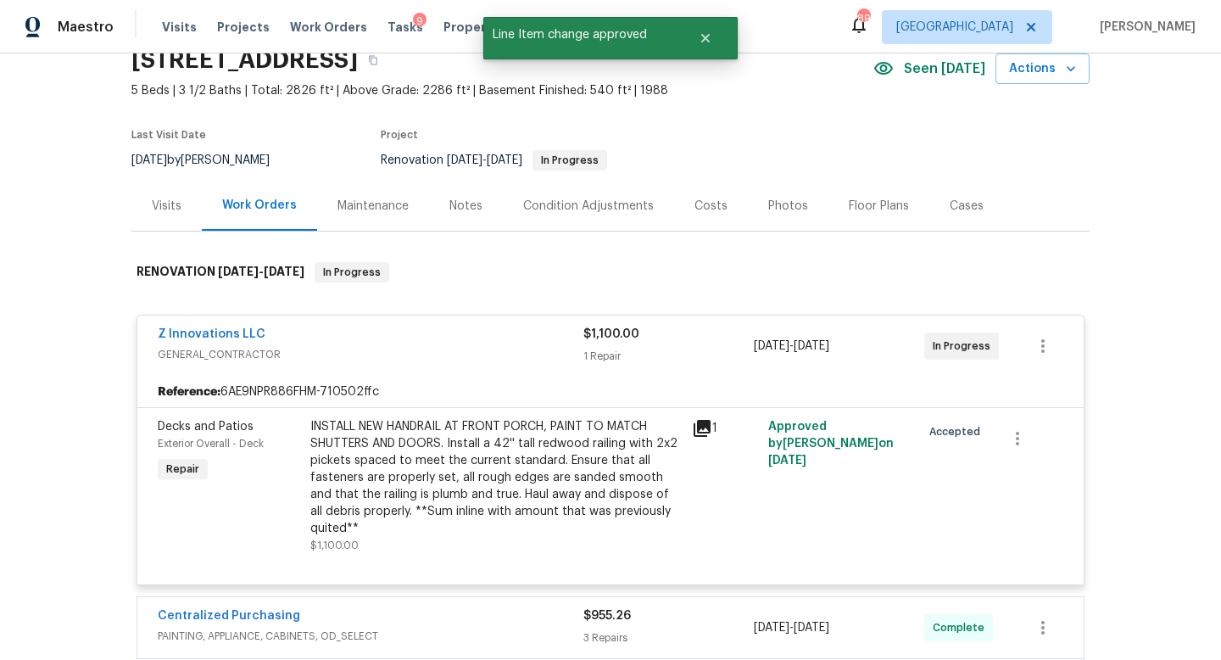
scroll to position [0, 0]
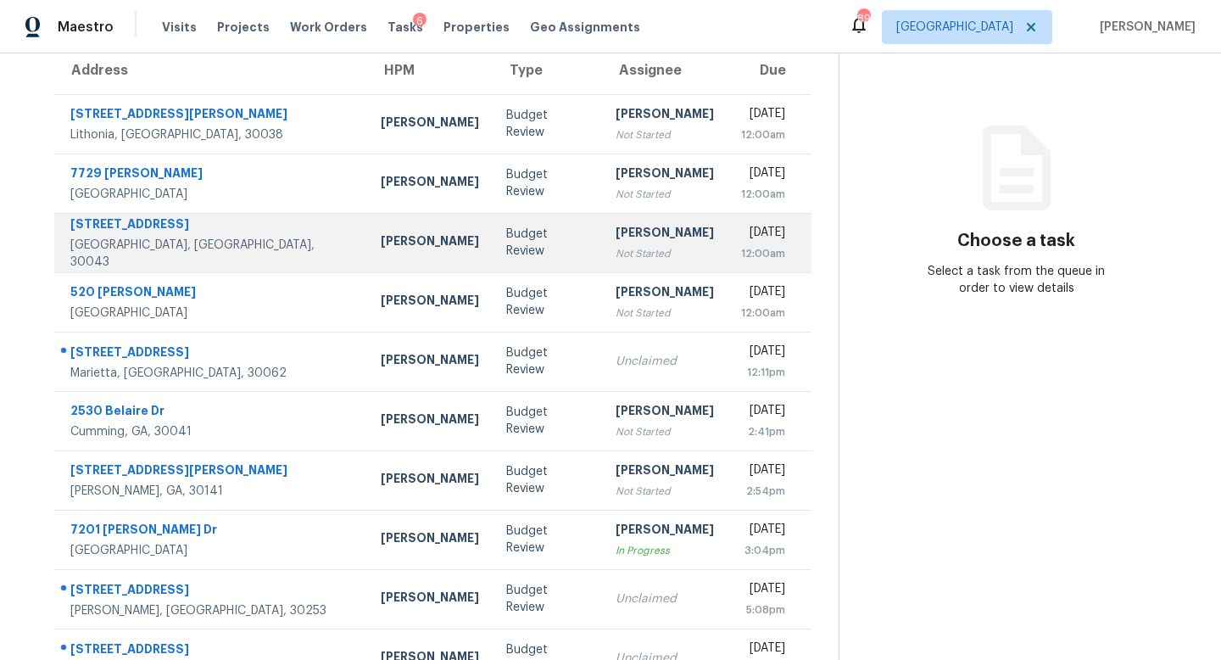
scroll to position [149, 0]
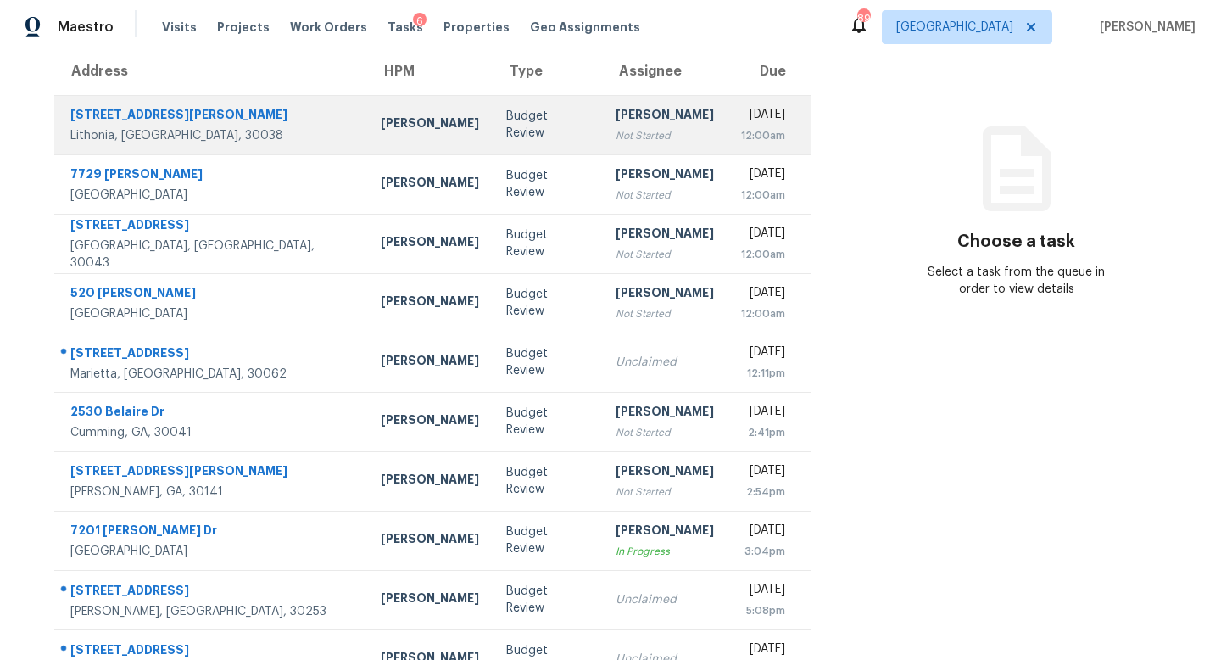
click at [616, 126] on div "[PERSON_NAME]" at bounding box center [665, 116] width 98 height 21
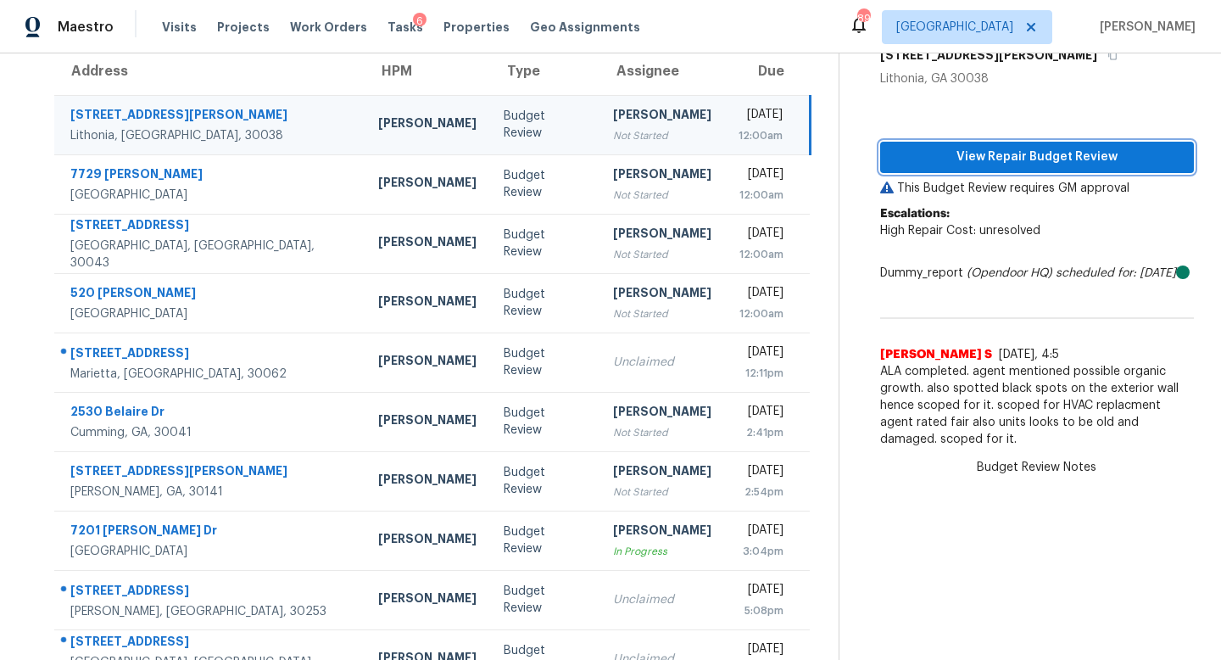
click at [987, 165] on span "View Repair Budget Review" at bounding box center [1037, 157] width 287 height 21
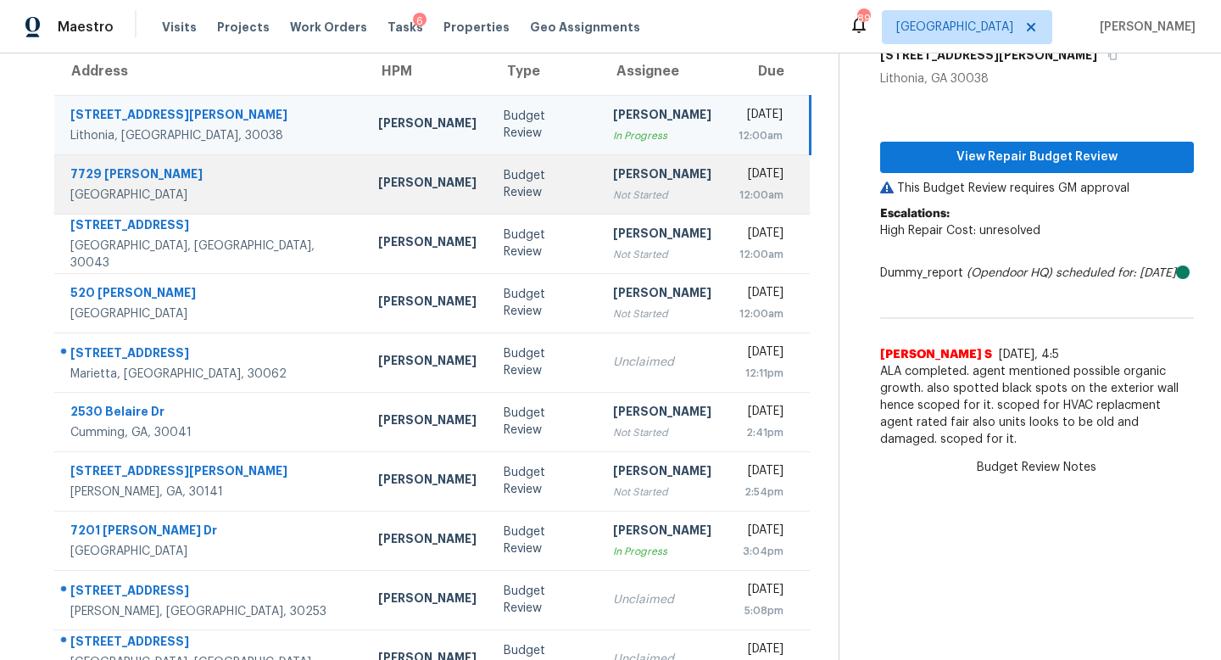
click at [600, 167] on td "Cynthia Herriott Not Started" at bounding box center [663, 183] width 126 height 59
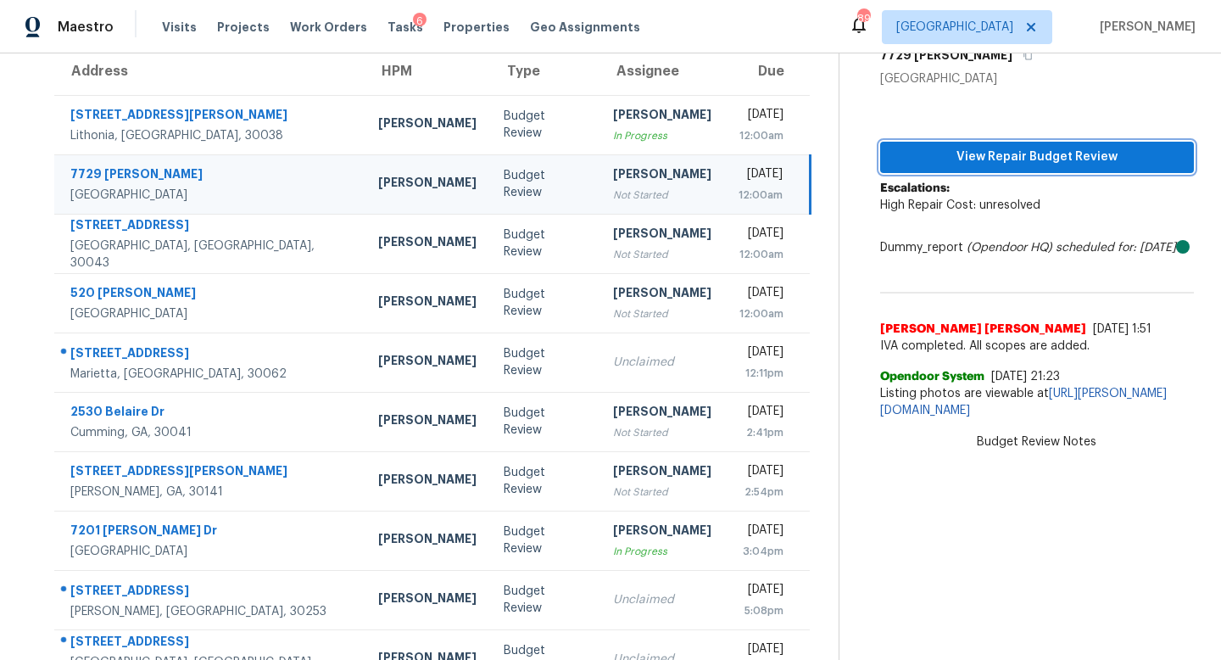
click at [1008, 147] on span "View Repair Budget Review" at bounding box center [1037, 157] width 287 height 21
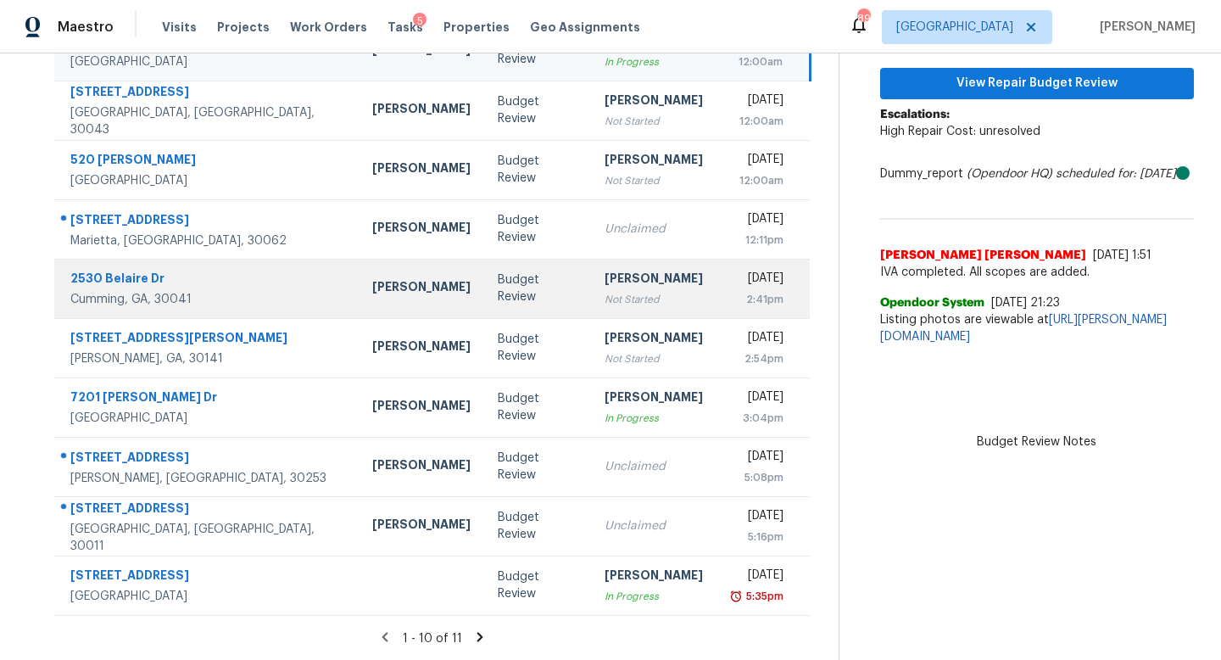
scroll to position [0, 0]
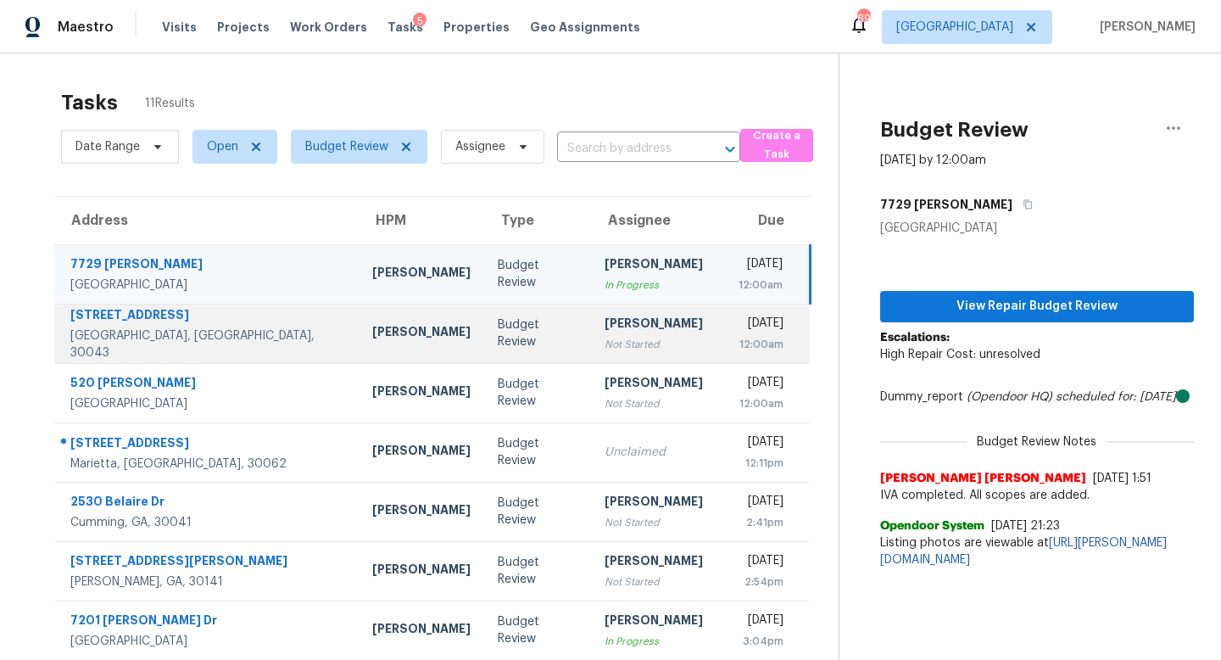
click at [609, 313] on td "Cynthia Herriott Not Started" at bounding box center [654, 333] width 126 height 59
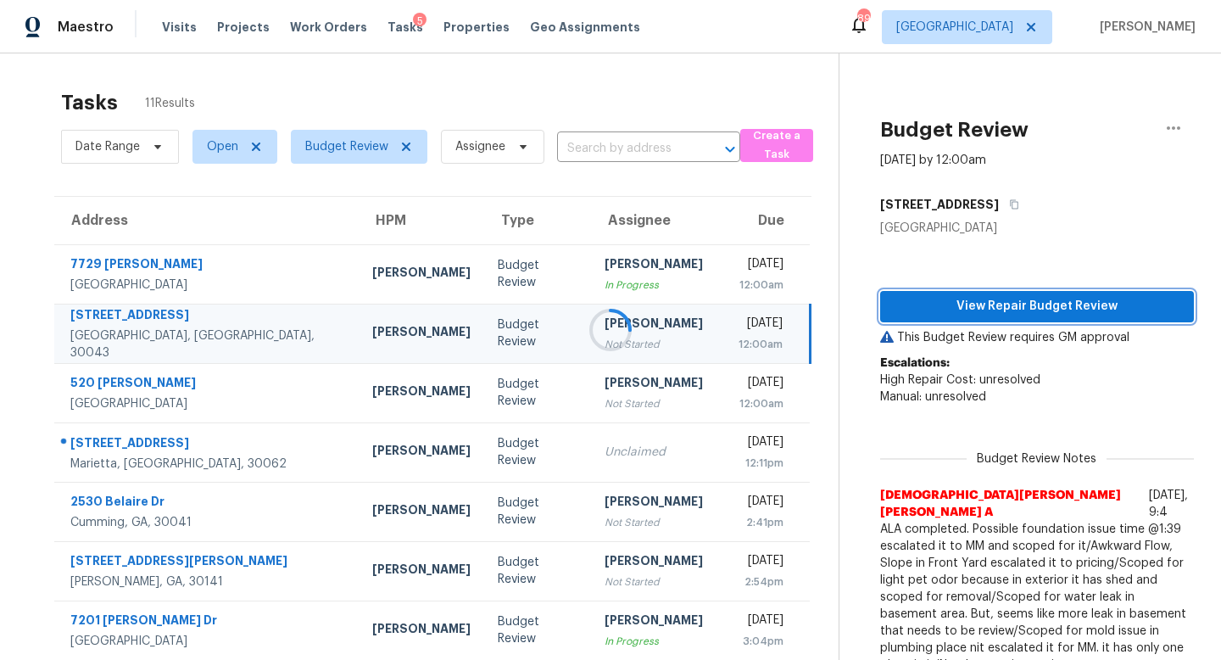
click at [907, 299] on span "View Repair Budget Review" at bounding box center [1037, 306] width 287 height 21
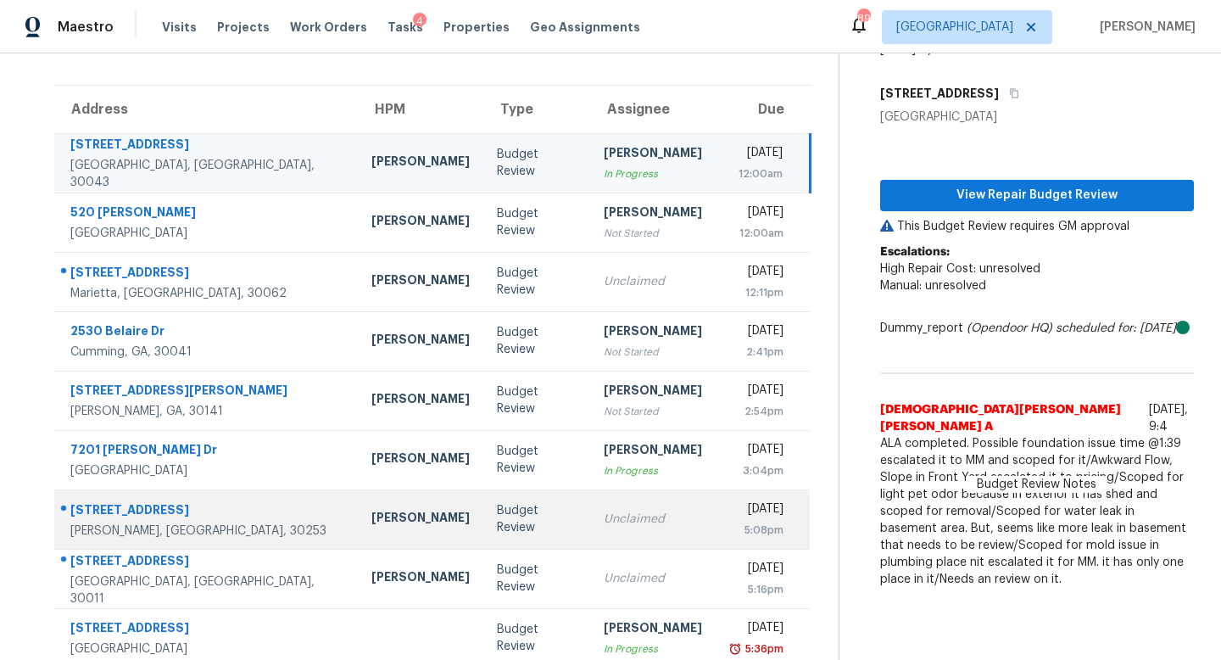
scroll to position [110, 0]
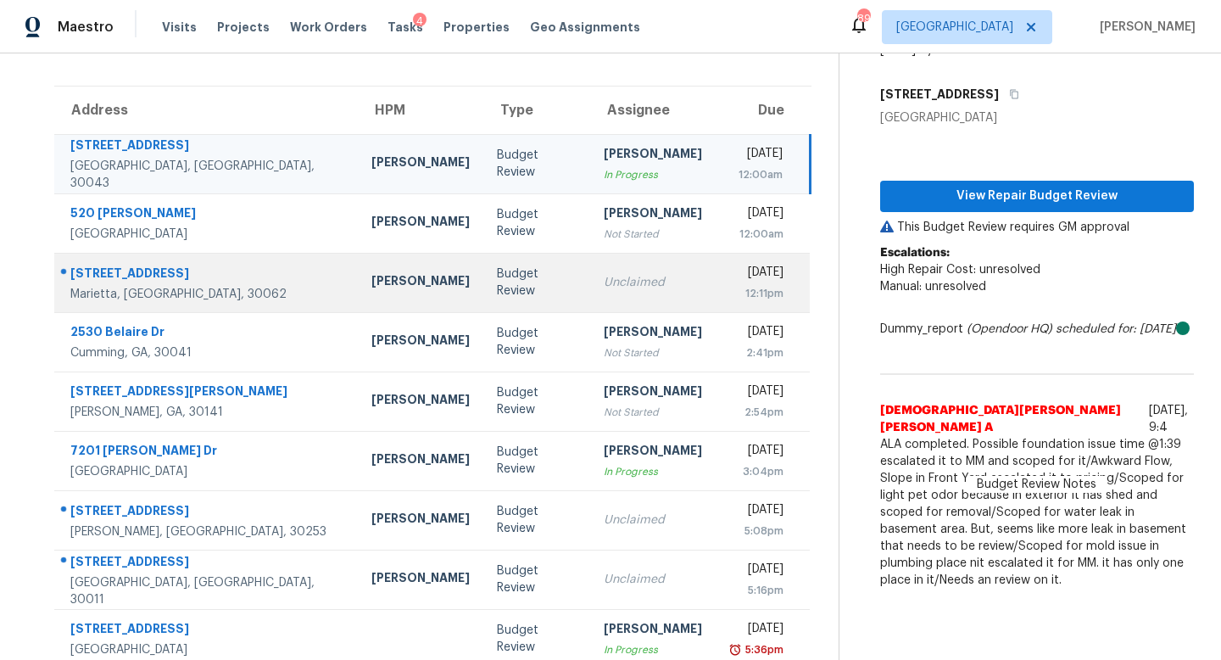
click at [604, 290] on div "Unclaimed" at bounding box center [653, 282] width 98 height 17
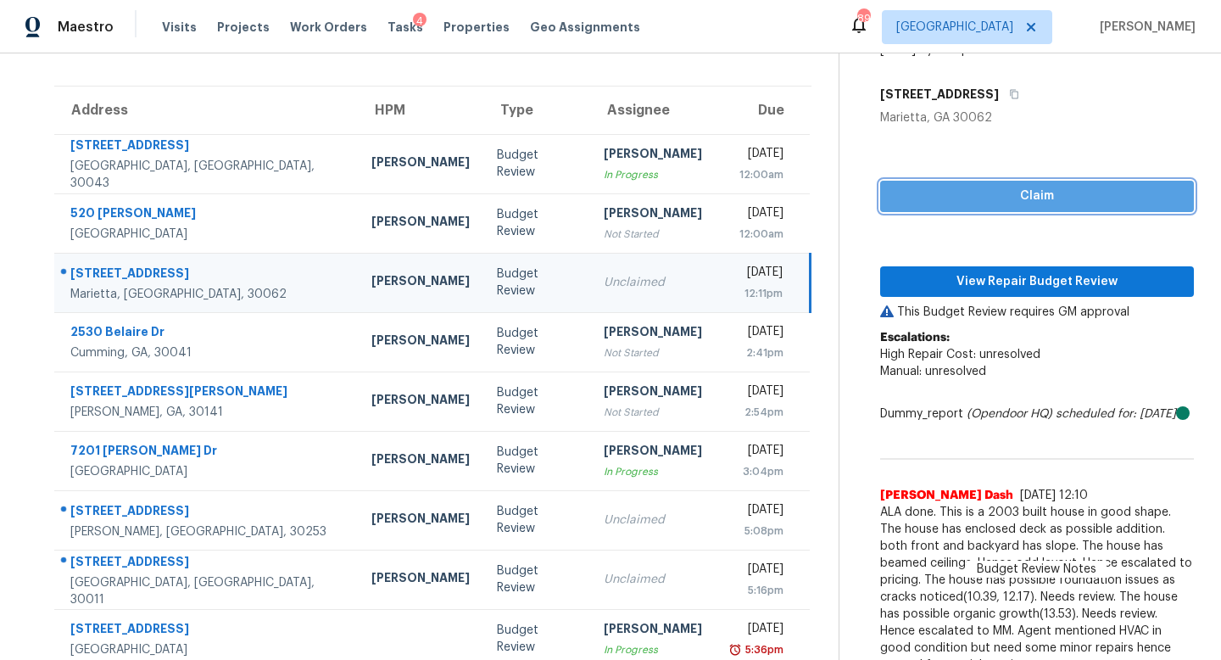
click at [952, 199] on span "Claim" at bounding box center [1037, 196] width 287 height 21
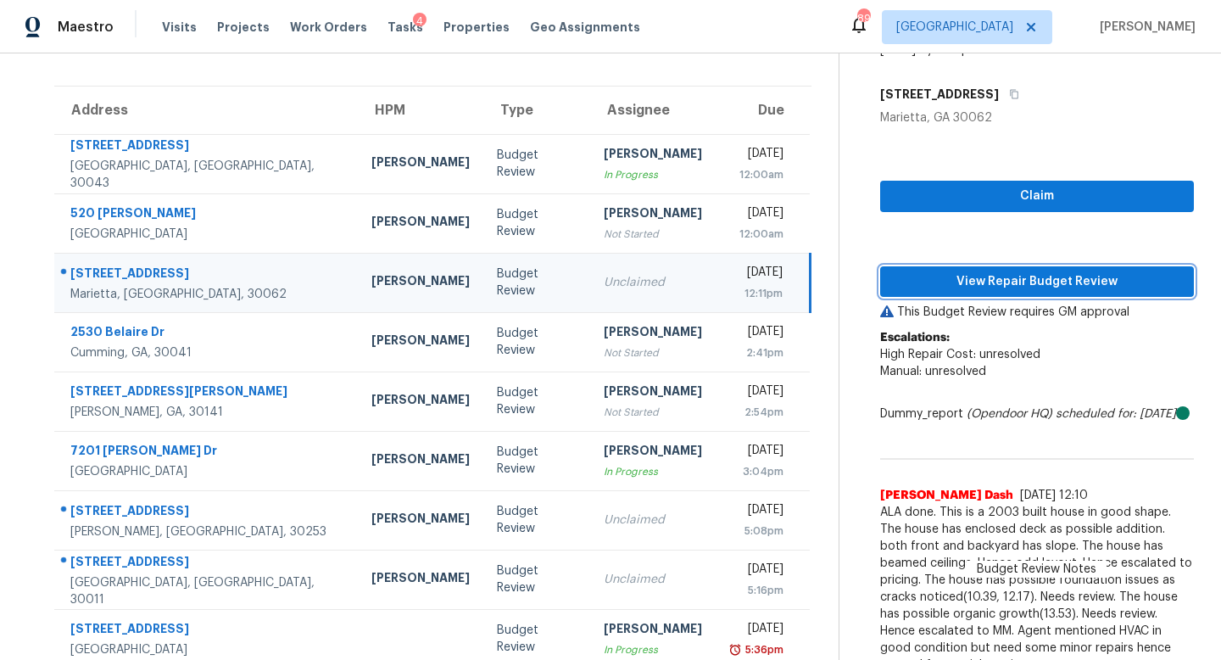
click at [967, 274] on span "View Repair Budget Review" at bounding box center [1037, 281] width 287 height 21
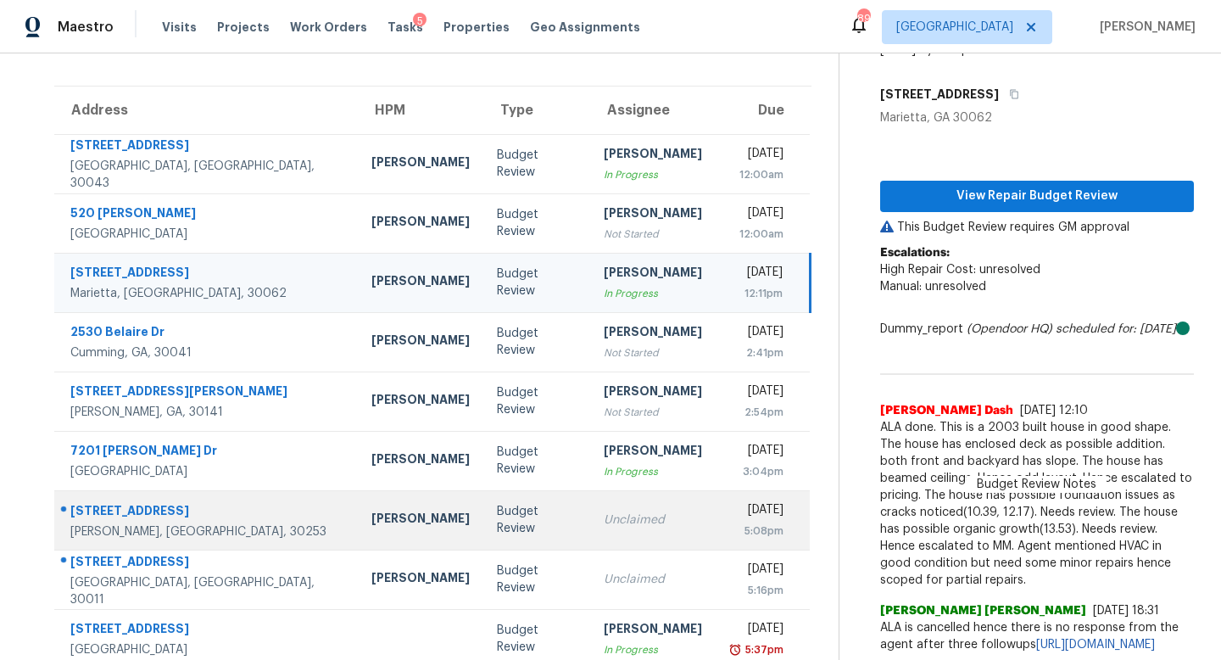
click at [590, 533] on td "Unclaimed" at bounding box center [653, 519] width 126 height 59
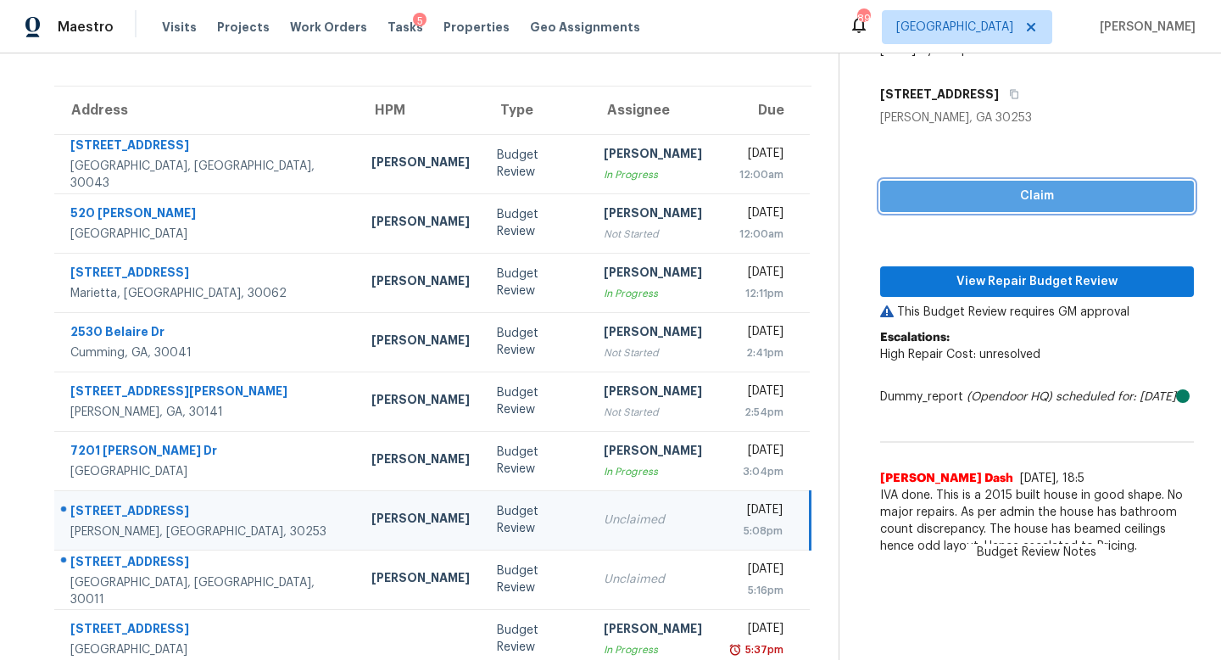
click at [1045, 186] on span "Claim" at bounding box center [1037, 196] width 287 height 21
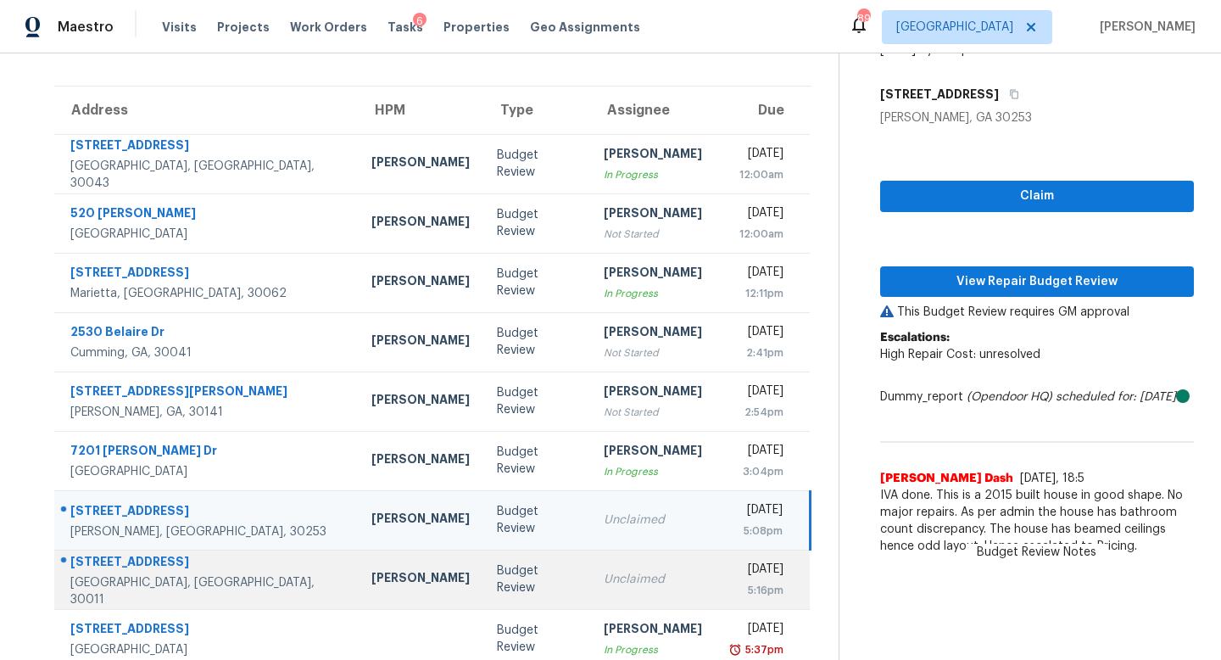
click at [604, 584] on div "Unclaimed" at bounding box center [653, 579] width 98 height 17
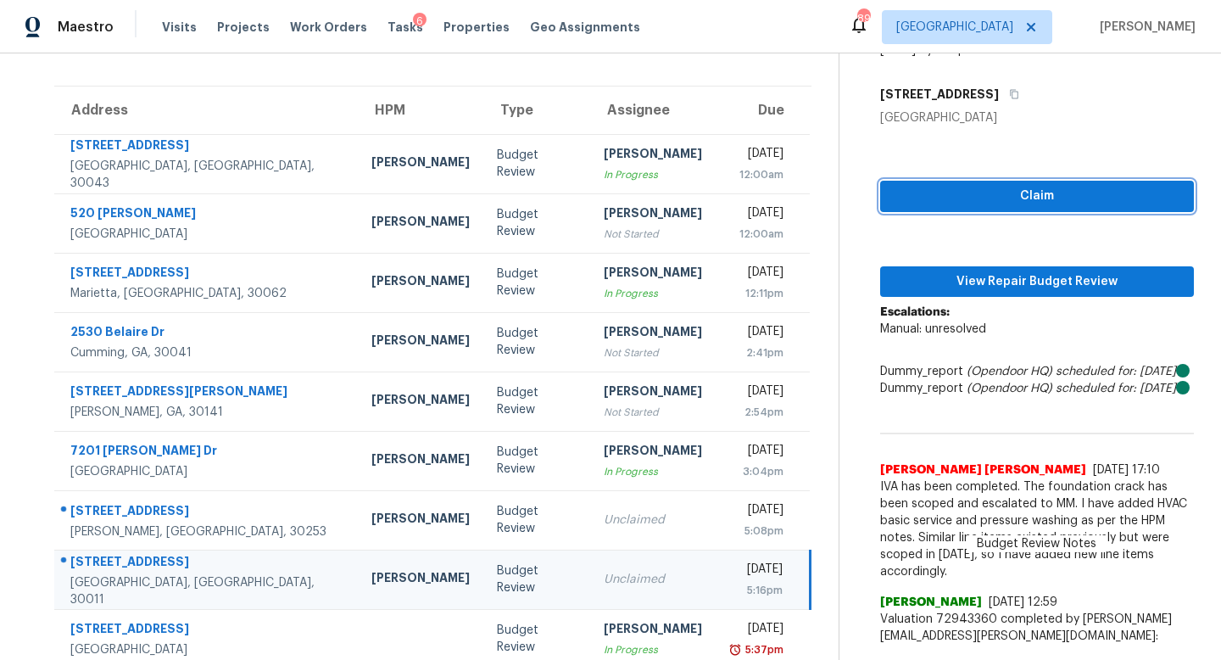
click at [955, 191] on span "Claim" at bounding box center [1037, 196] width 287 height 21
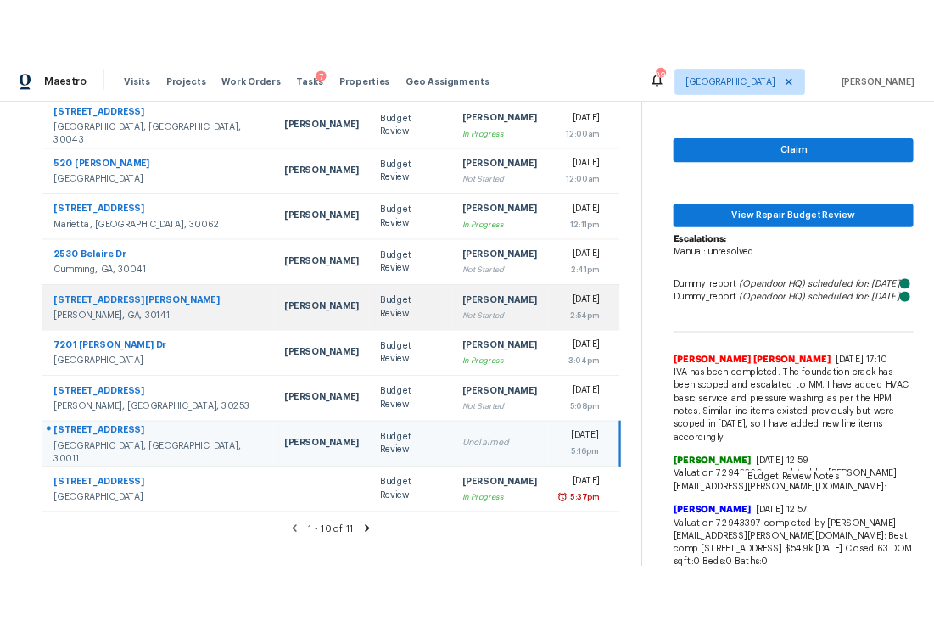
scroll to position [0, 0]
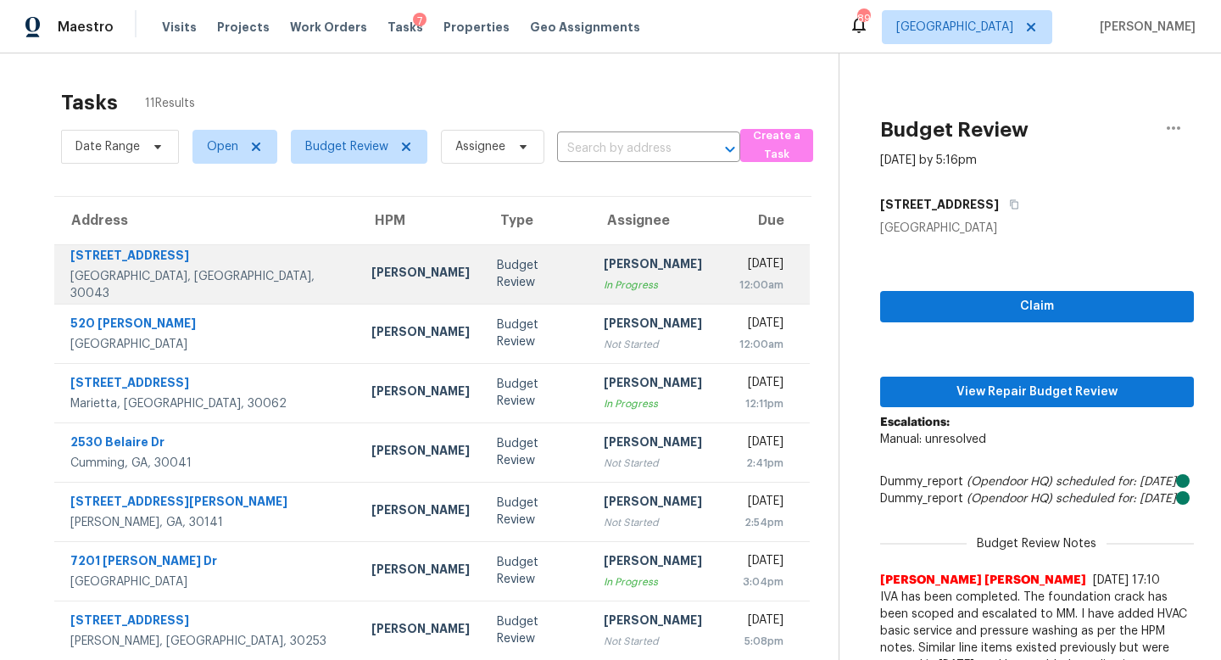
click at [590, 294] on td "Cynthia Herriott In Progress" at bounding box center [653, 273] width 126 height 59
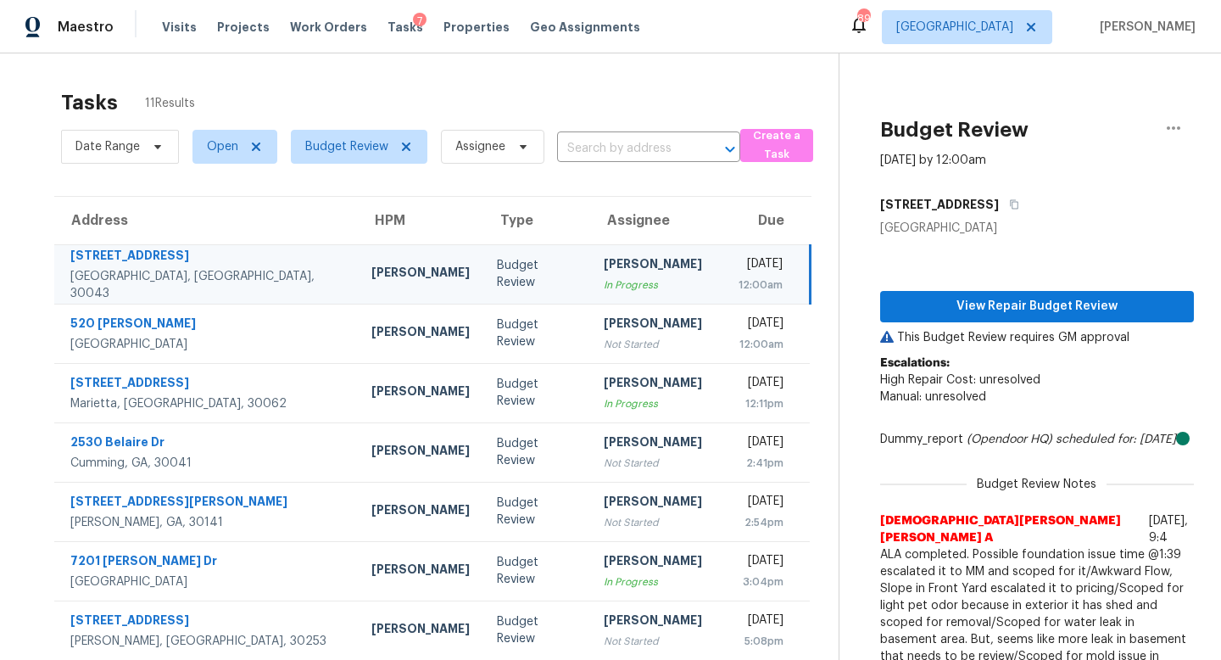
click at [974, 277] on div "View Repair Budget Review This Budget Review requires GM approval Escalations: …" at bounding box center [1037, 472] width 314 height 471
click at [974, 293] on button "View Repair Budget Review" at bounding box center [1037, 306] width 314 height 31
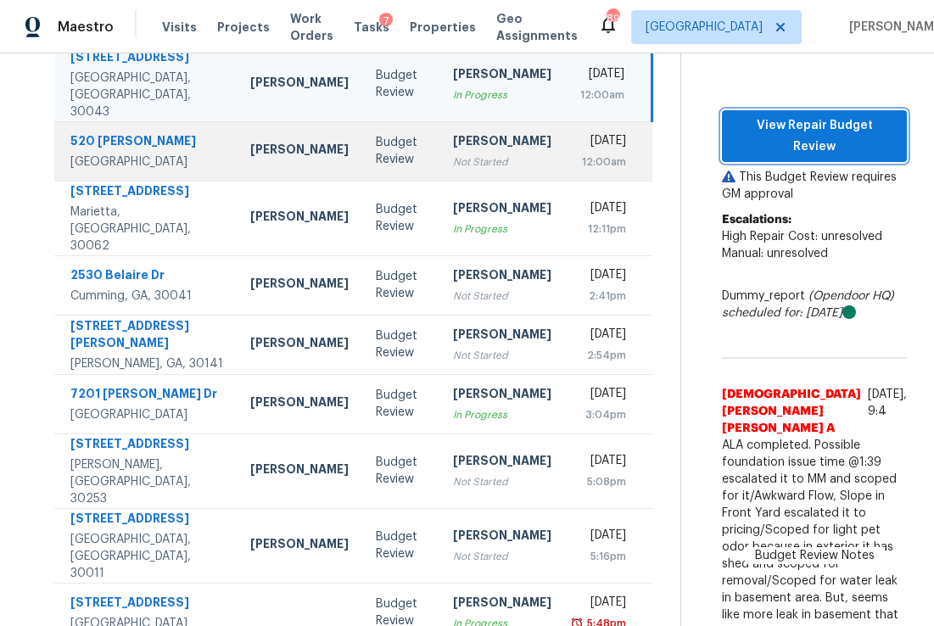
scroll to position [199, 0]
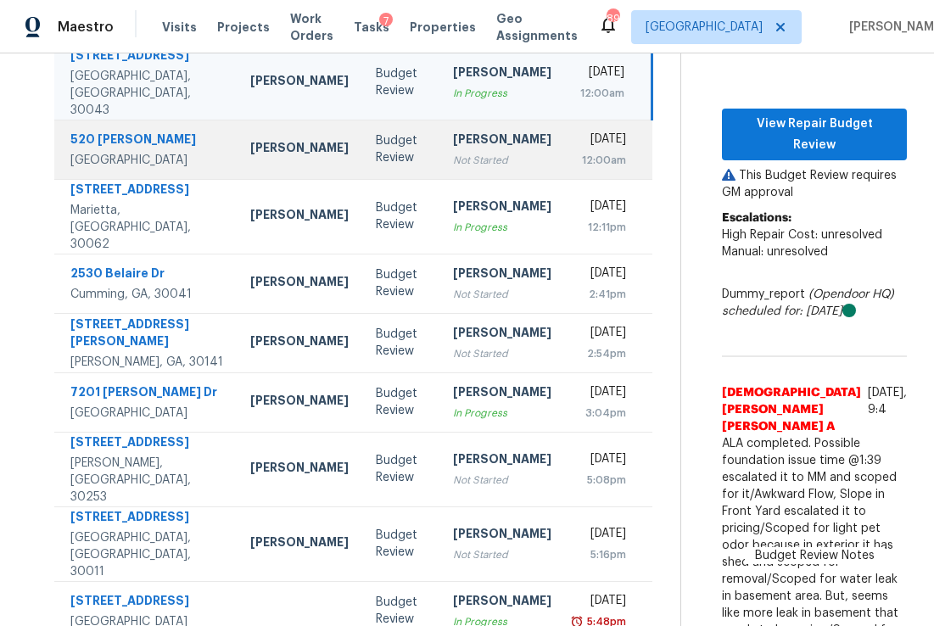
click at [394, 153] on td "Budget Review" at bounding box center [400, 149] width 77 height 59
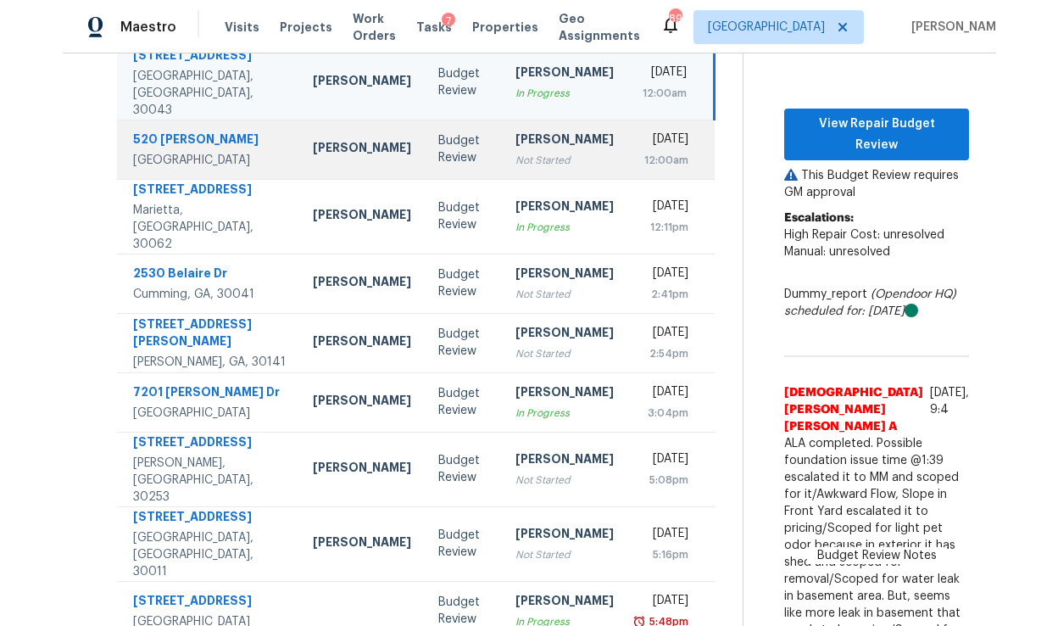
scroll to position [181, 0]
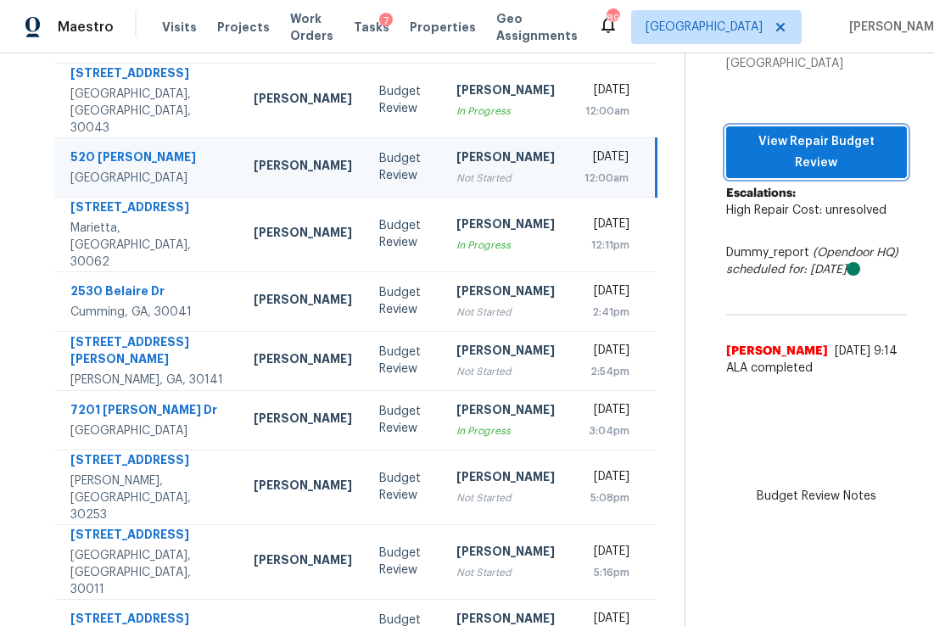
click at [790, 131] on span "View Repair Budget Review" at bounding box center [817, 152] width 154 height 42
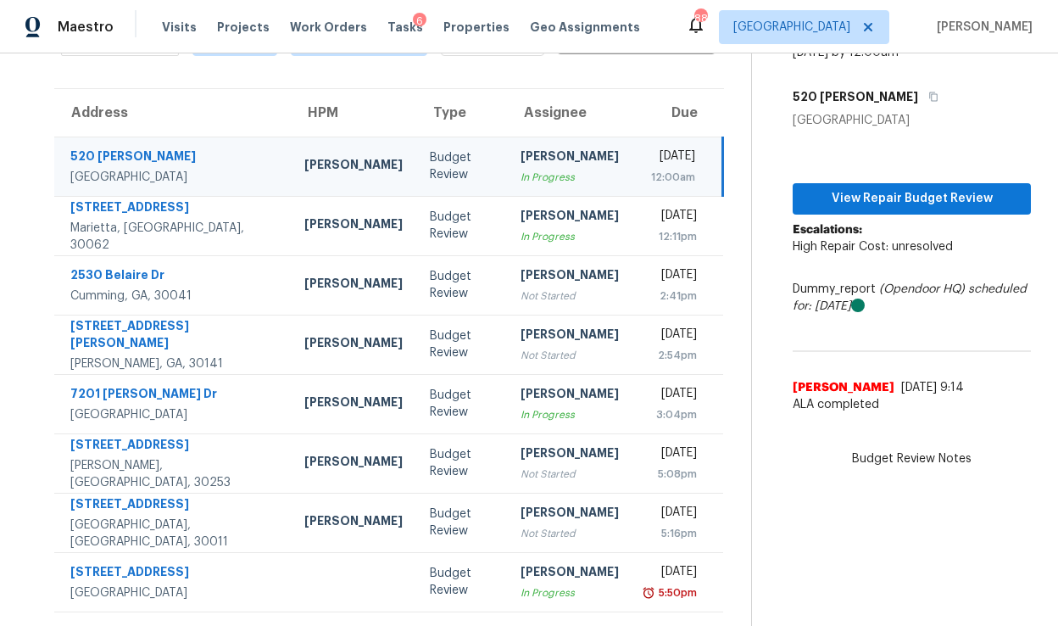
scroll to position [107, 0]
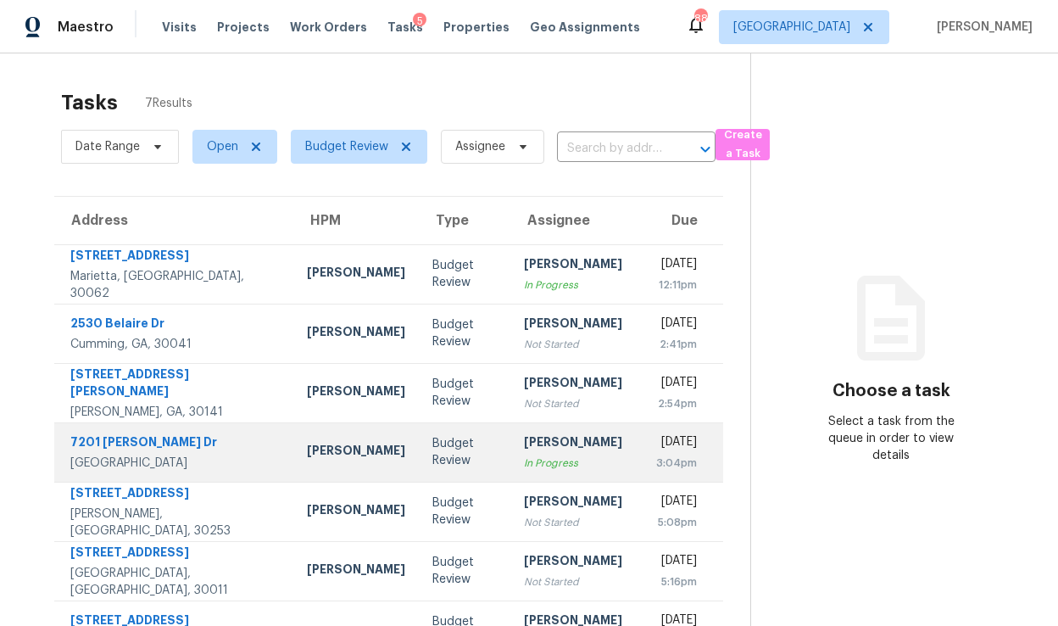
scroll to position [53, 0]
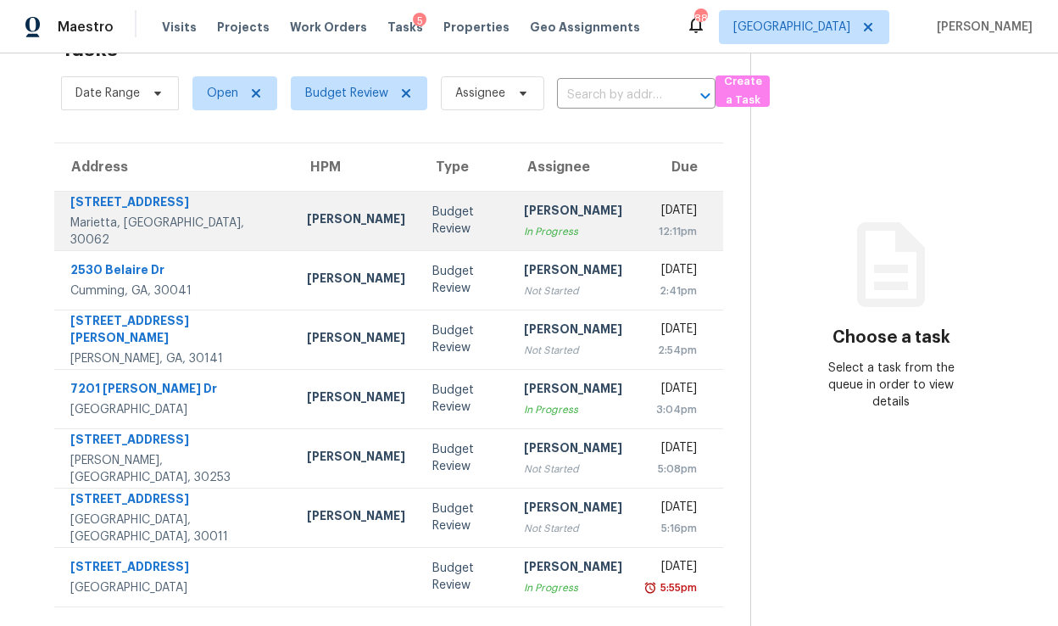
click at [524, 224] on div "In Progress" at bounding box center [573, 231] width 98 height 17
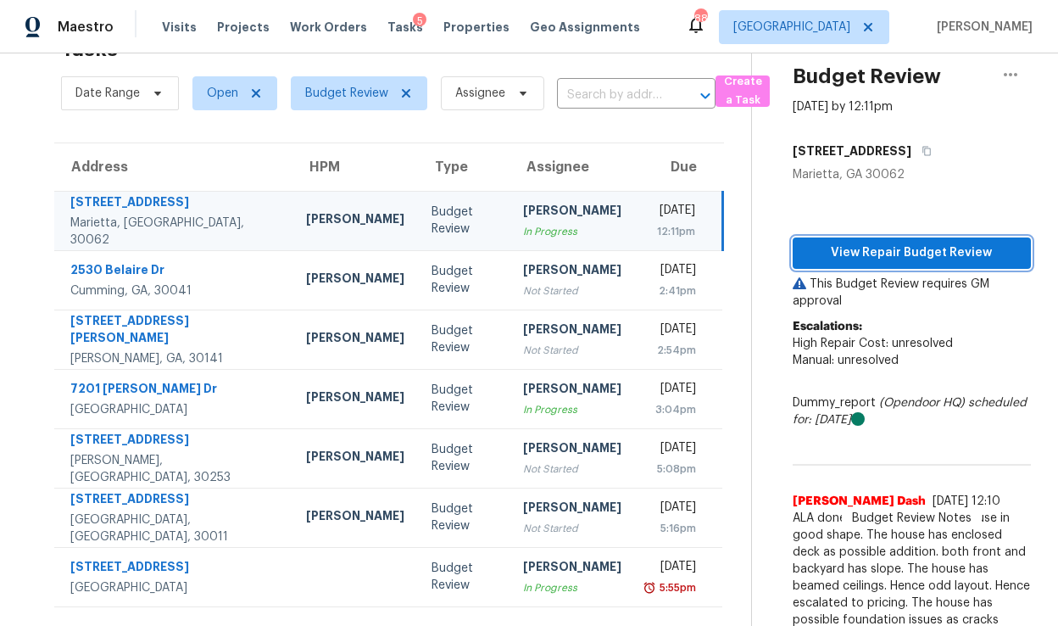
click at [857, 254] on span "View Repair Budget Review" at bounding box center [912, 253] width 211 height 21
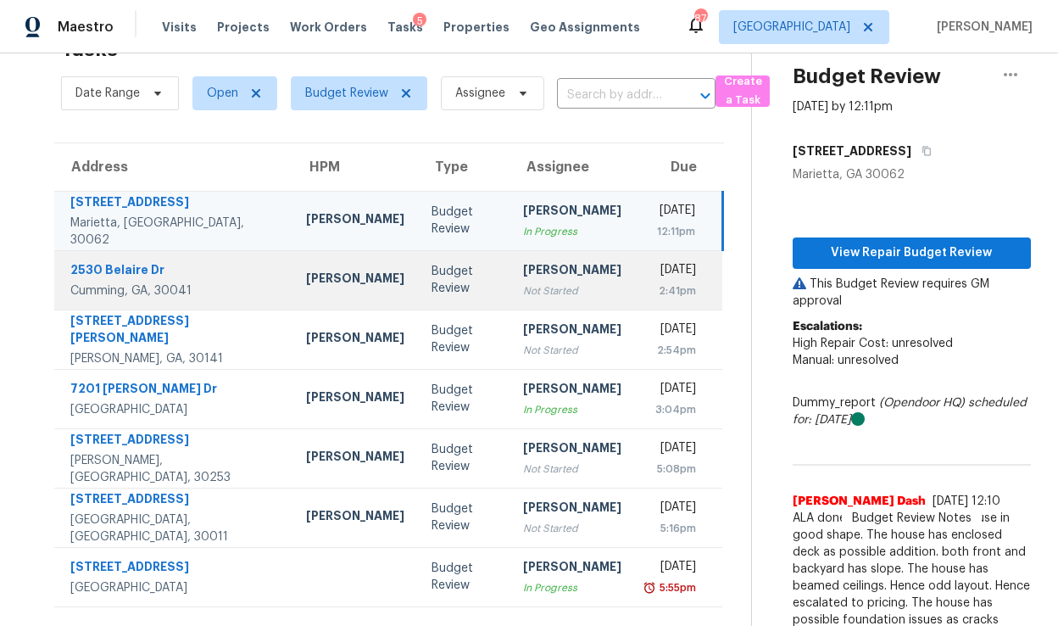
click at [432, 281] on div "Budget Review" at bounding box center [464, 280] width 64 height 34
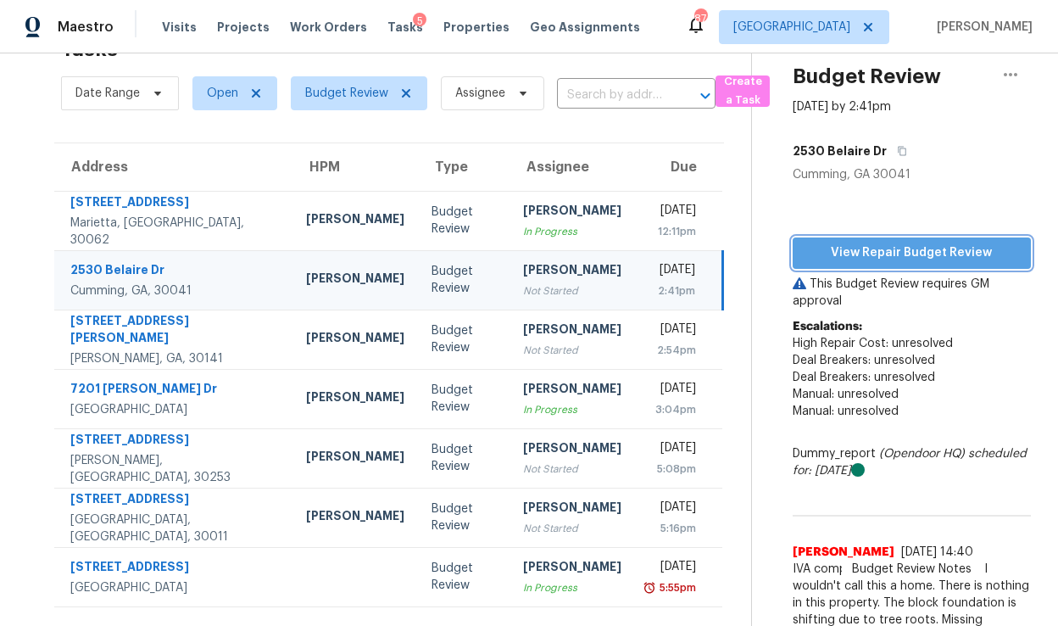
click at [893, 246] on span "View Repair Budget Review" at bounding box center [912, 253] width 211 height 21
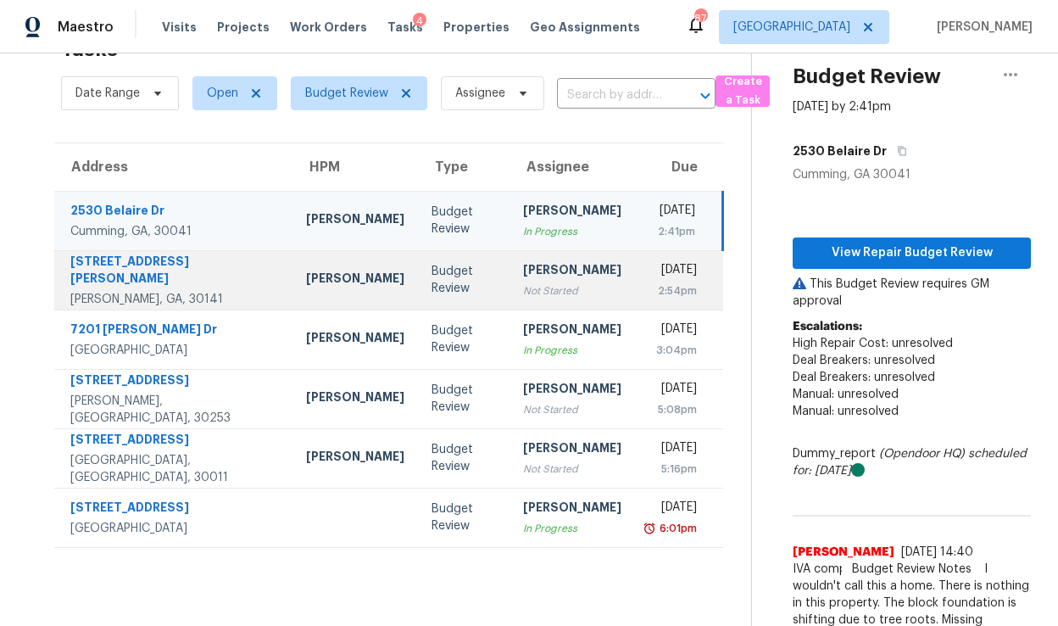
click at [523, 287] on div "Not Started" at bounding box center [572, 290] width 98 height 17
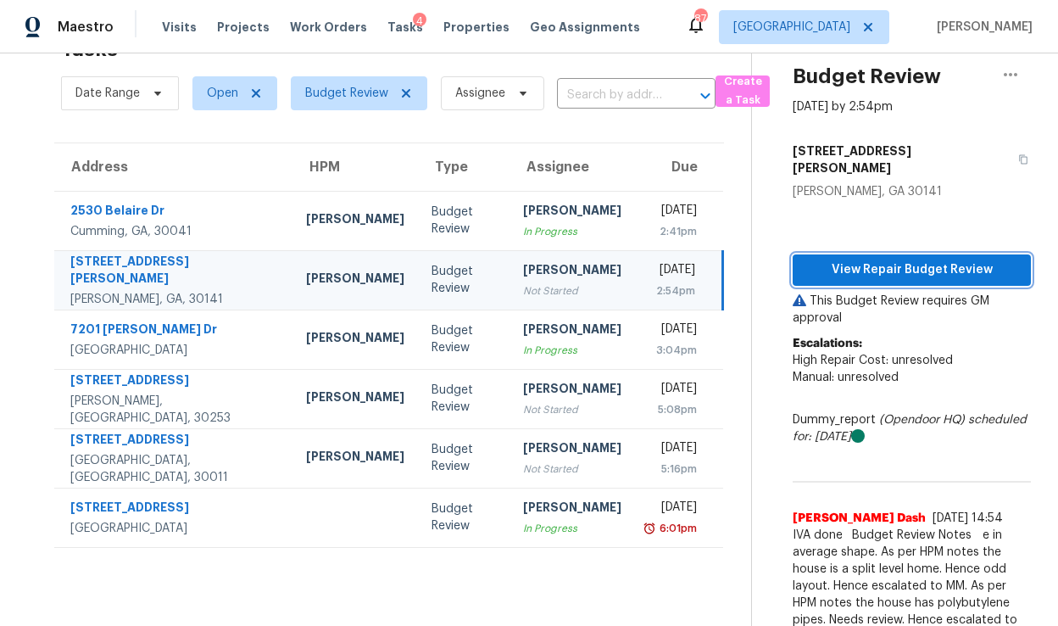
click at [849, 260] on span "View Repair Budget Review" at bounding box center [912, 270] width 211 height 21
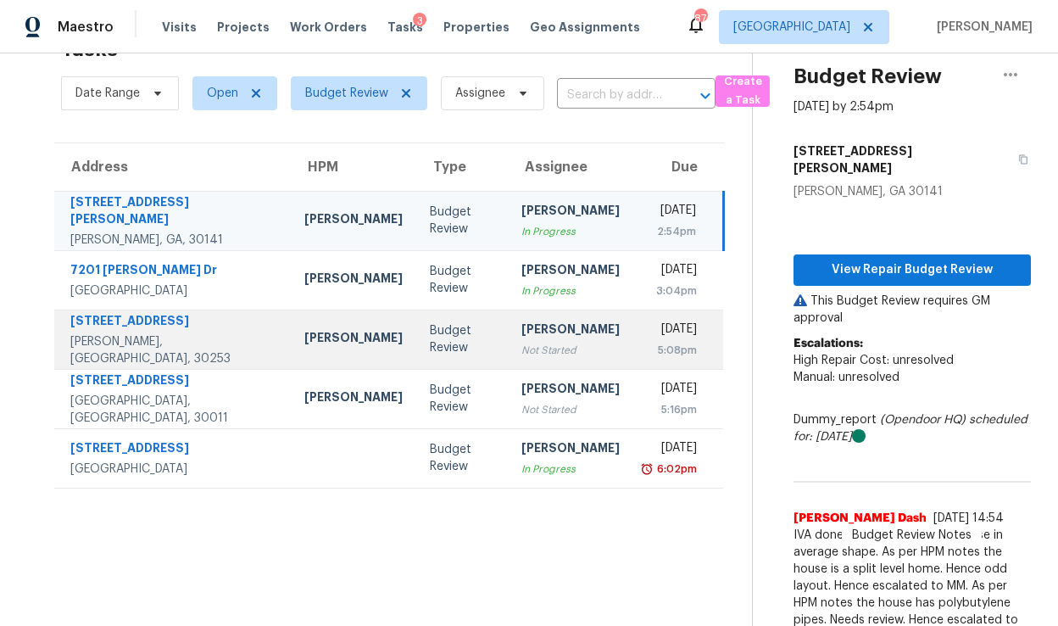
click at [522, 340] on div "[PERSON_NAME]" at bounding box center [571, 331] width 98 height 21
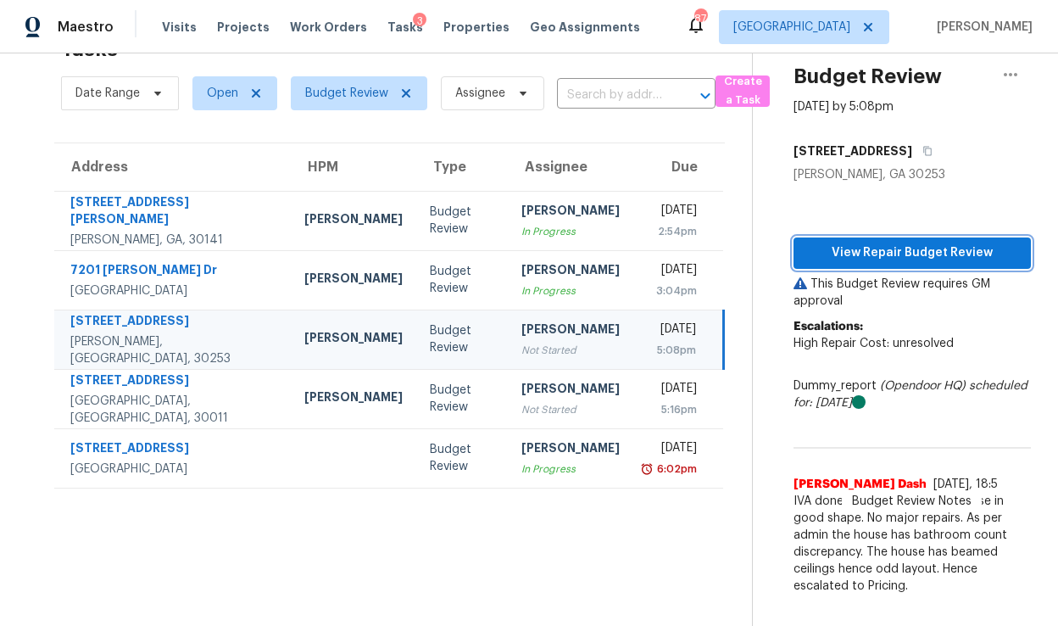
click at [868, 244] on span "View Repair Budget Review" at bounding box center [912, 253] width 210 height 21
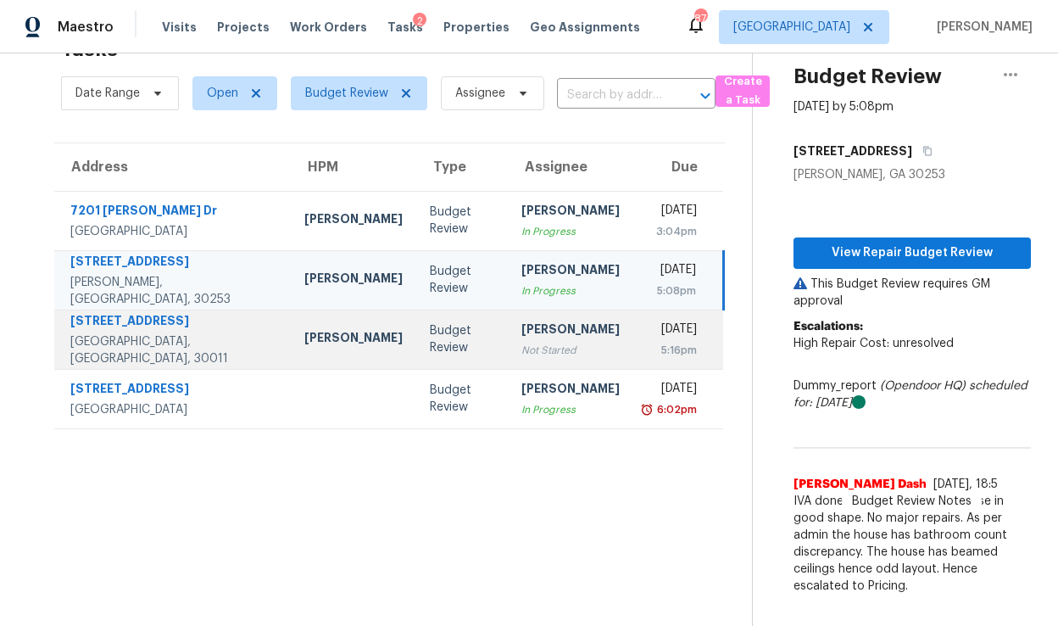
click at [522, 322] on div "[PERSON_NAME]" at bounding box center [571, 331] width 98 height 21
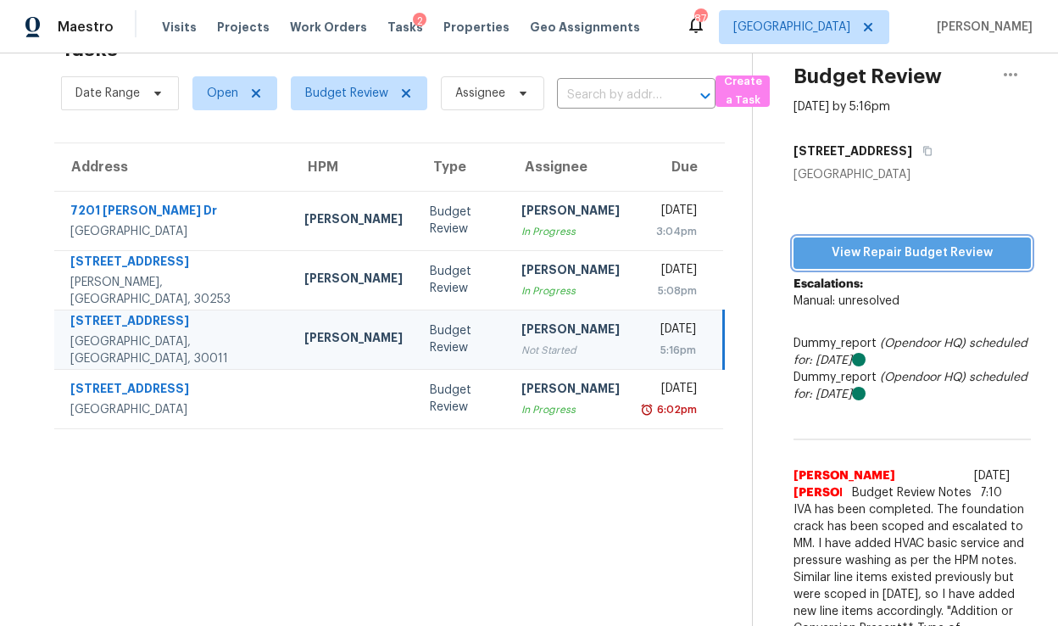
click at [907, 243] on span "View Repair Budget Review" at bounding box center [912, 253] width 210 height 21
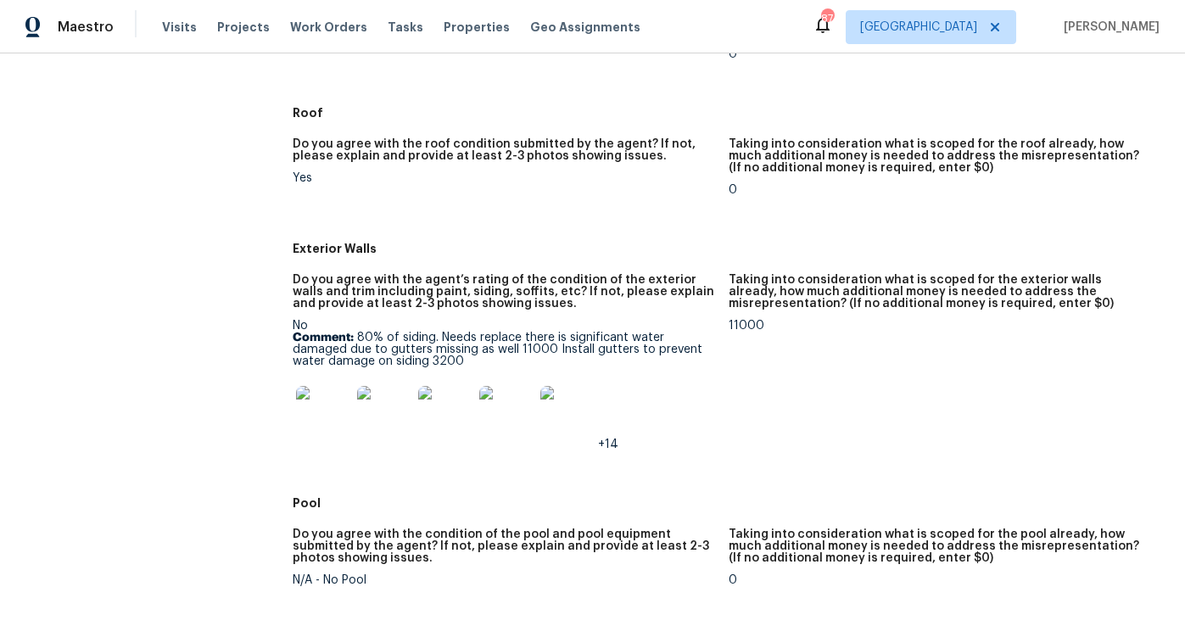
scroll to position [579, 0]
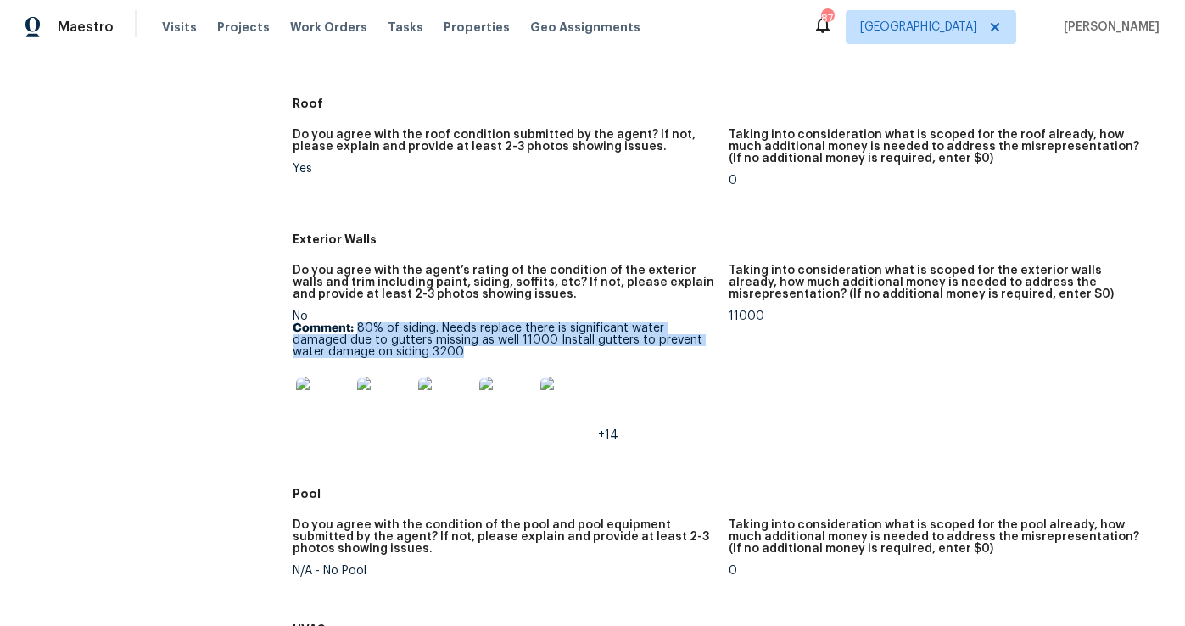
drag, startPoint x: 358, startPoint y: 329, endPoint x: 446, endPoint y: 353, distance: 91.3
click at [446, 353] on p "Comment: 80% of siding. Needs replace there is significant water damaged due to…" at bounding box center [504, 340] width 422 height 36
copy p "80% of siding. Needs replace there is significant water damaged due to gutters …"
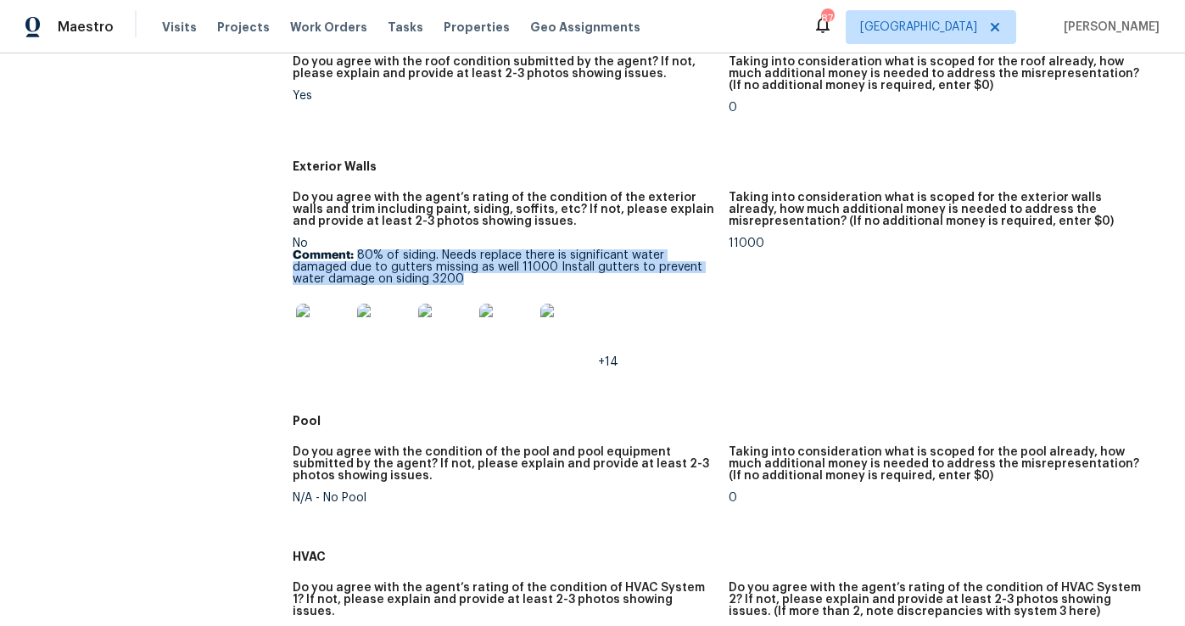
scroll to position [667, 0]
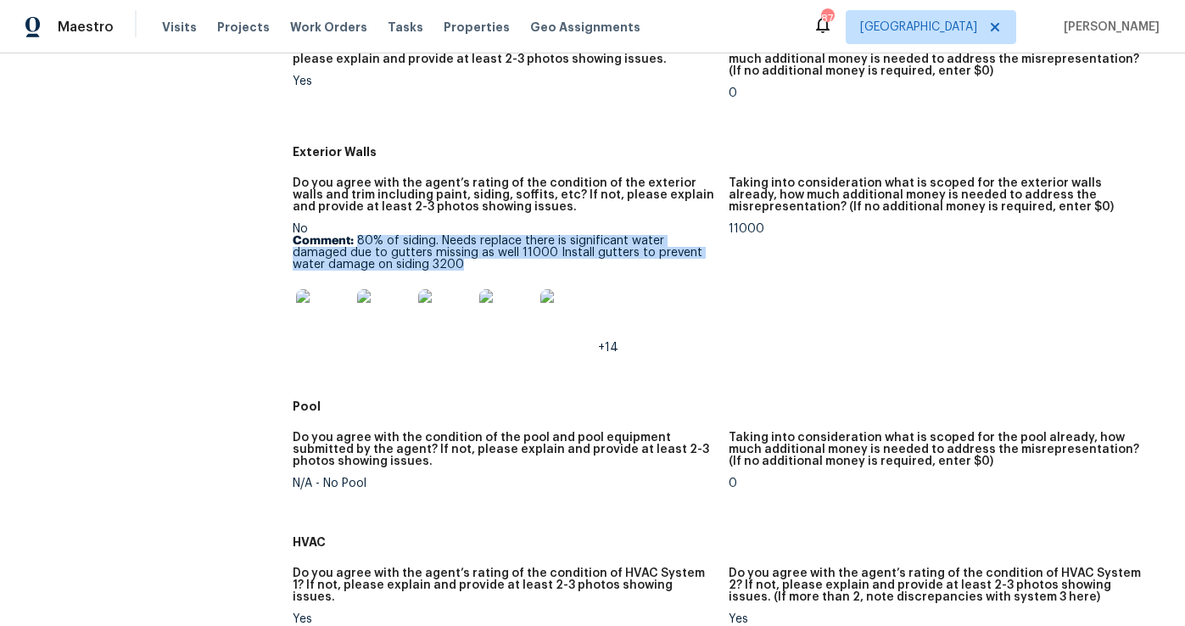
copy p "80% of siding. Needs replace there is significant water damaged due to gutters …"
